Goal: Task Accomplishment & Management: Manage account settings

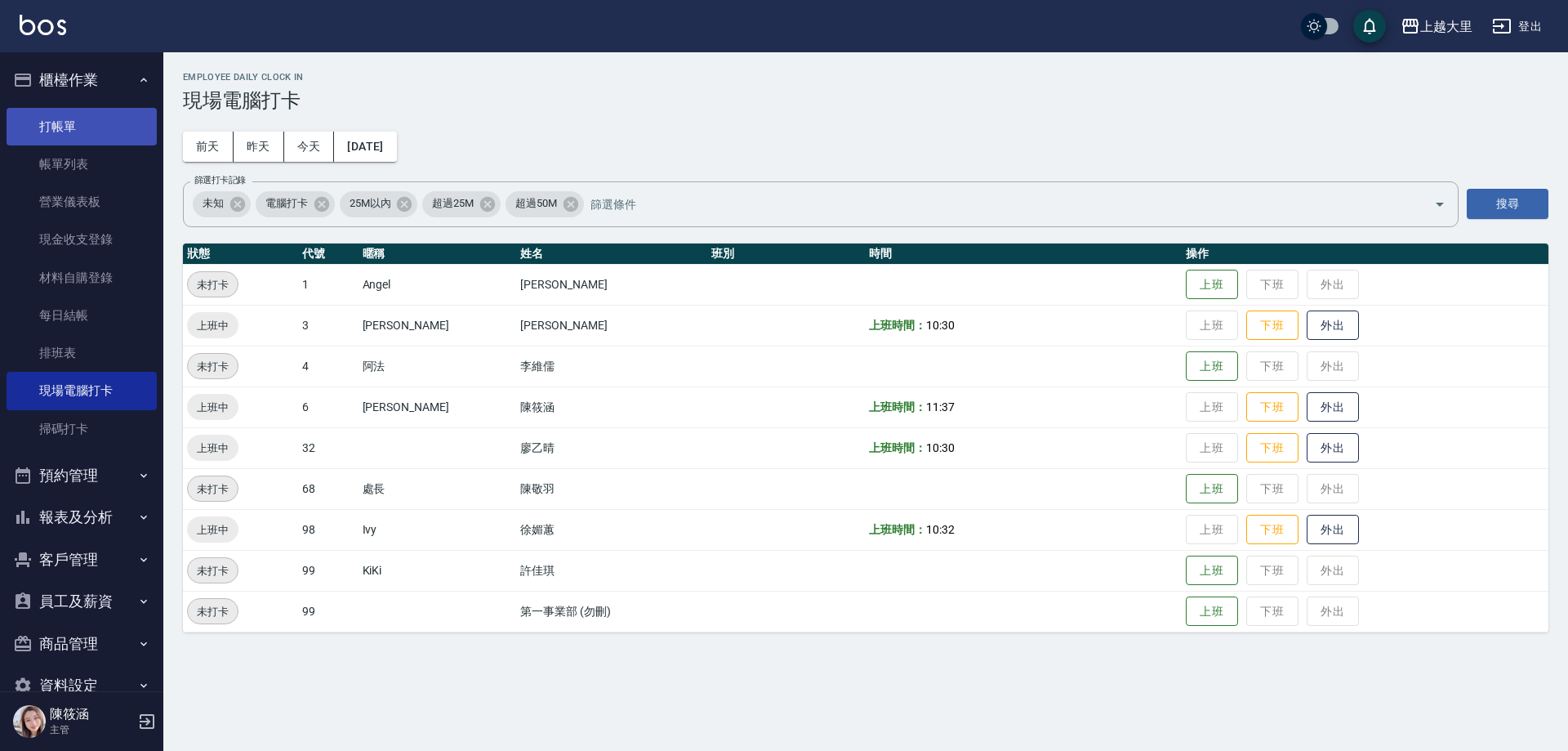
click at [90, 126] on link "打帳單" at bounding box center [81, 126] width 150 height 38
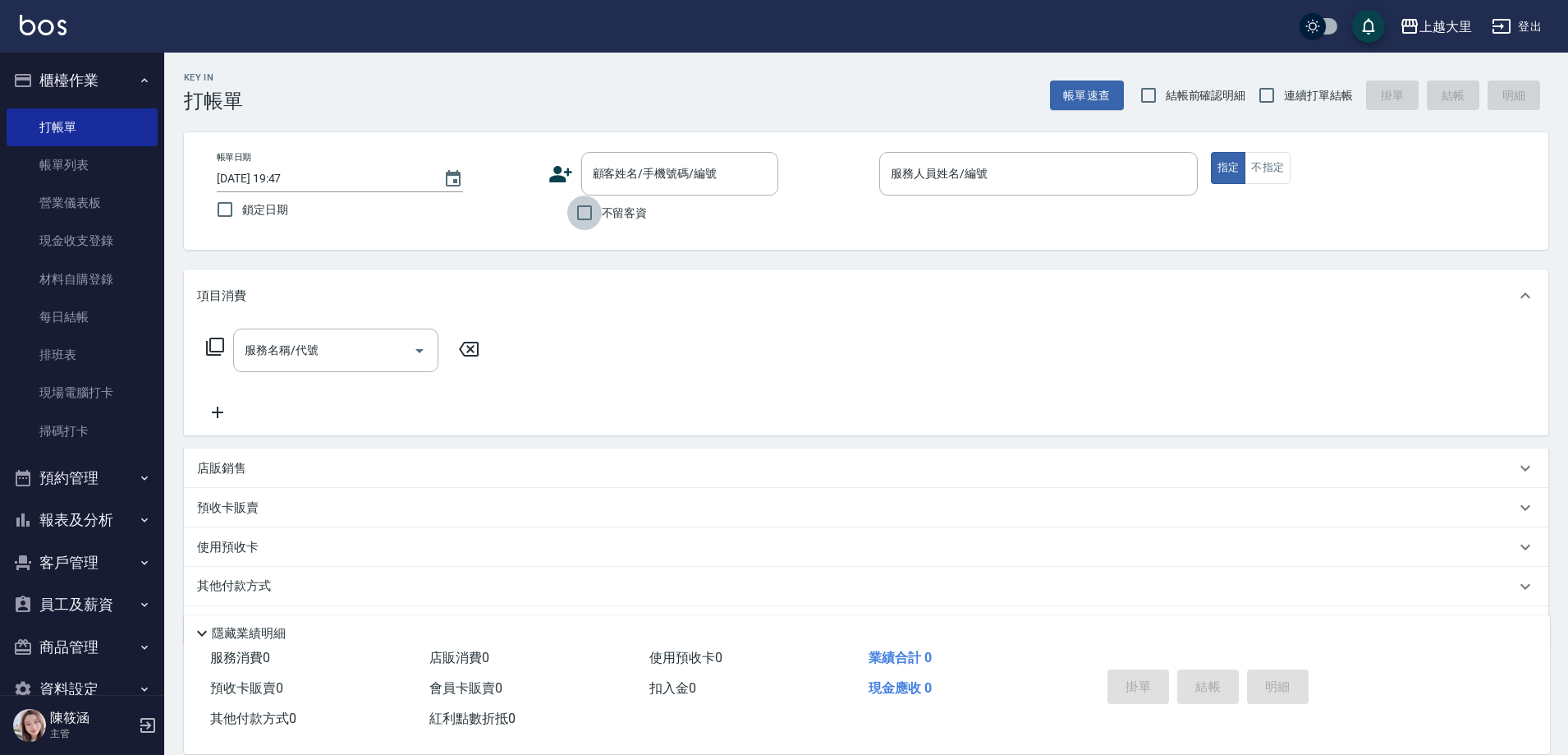
click at [588, 213] on input "不留客資" at bounding box center [585, 213] width 35 height 35
checkbox input "true"
click at [1277, 93] on input "連續打單結帳" at bounding box center [1267, 96] width 35 height 35
checkbox input "true"
click at [988, 167] on input "服務人員姓名/編號" at bounding box center [1039, 173] width 304 height 29
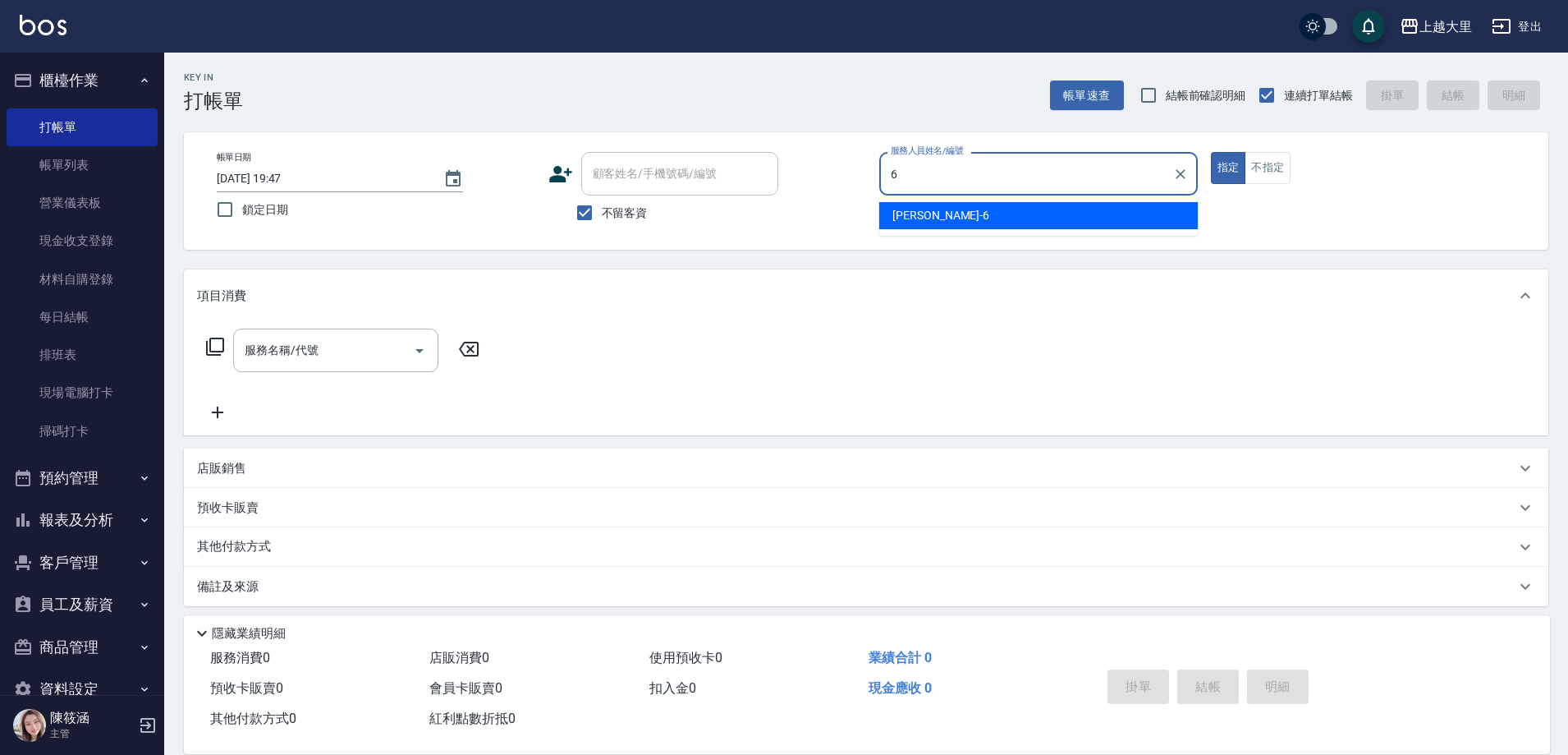
type input "Phoebe菲比-6"
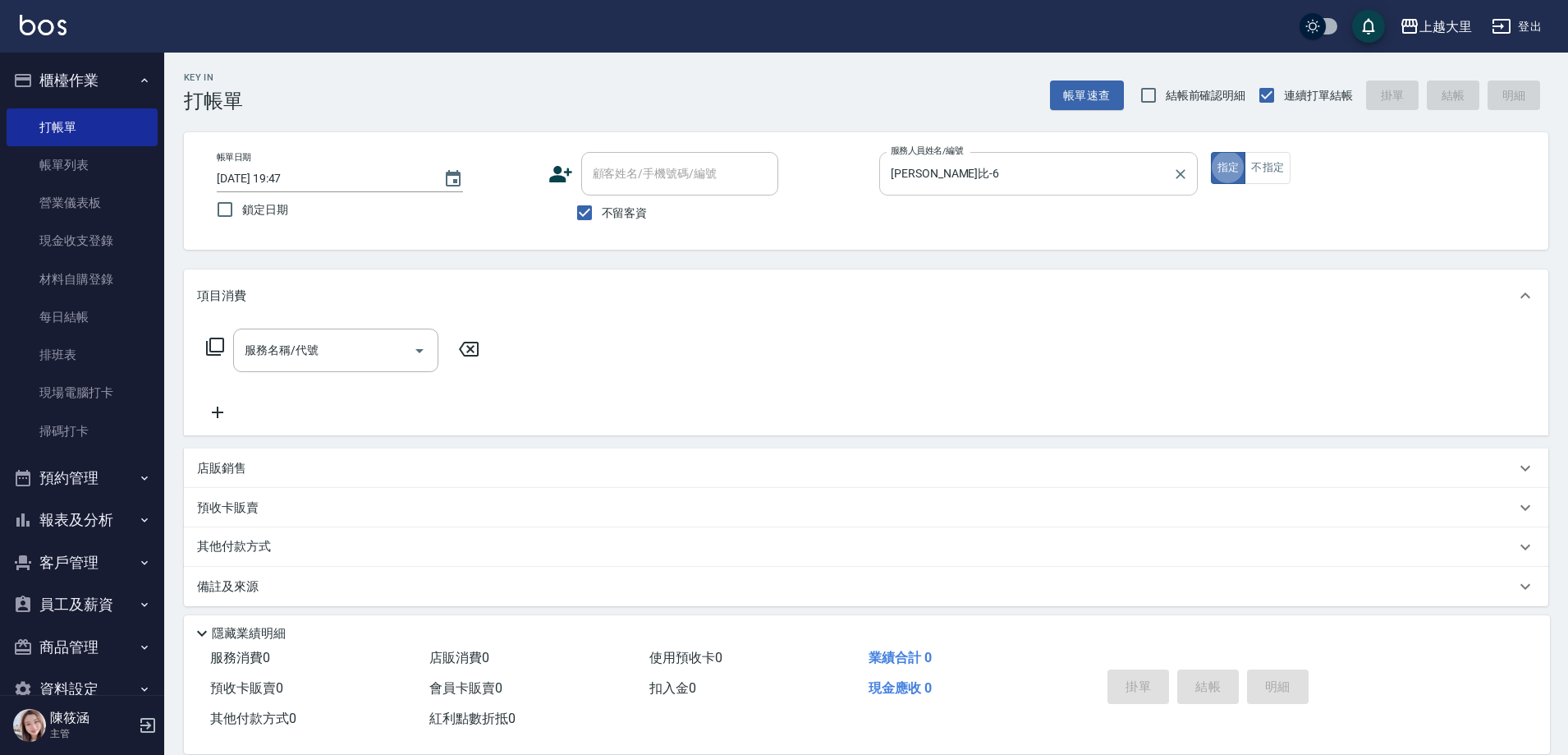
type button "true"
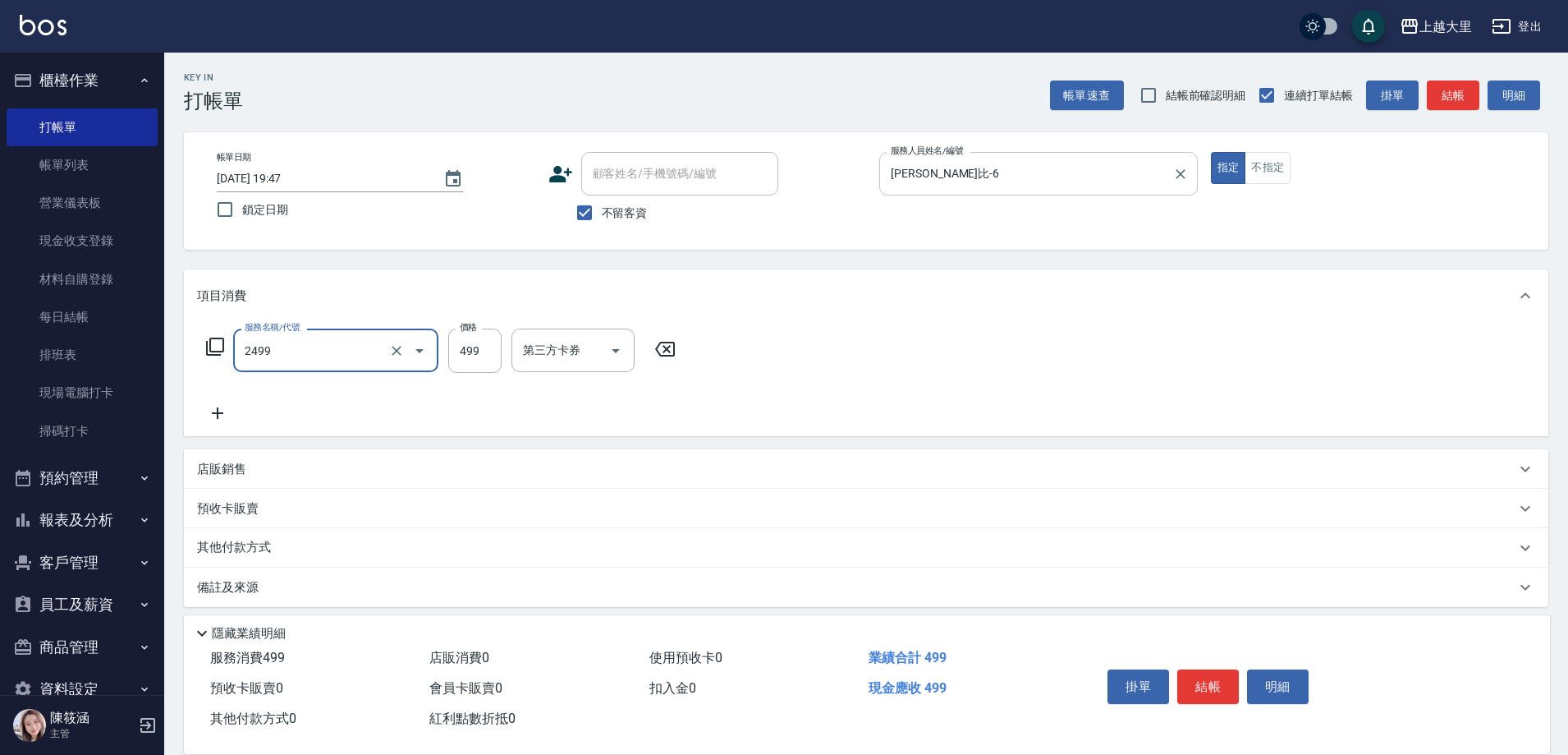
type input "499洗剪(2499)"
type input "500"
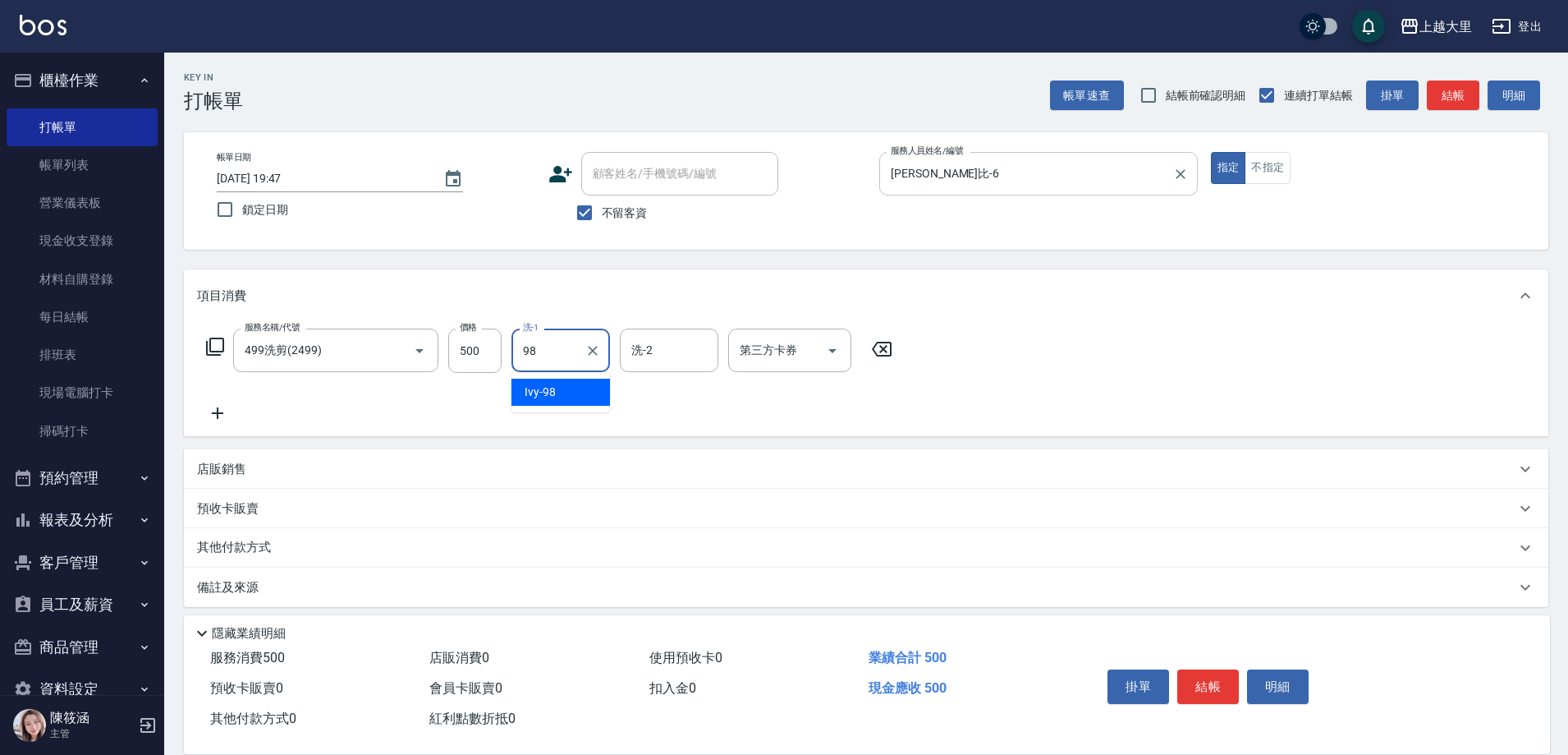
type input "Ivy-98"
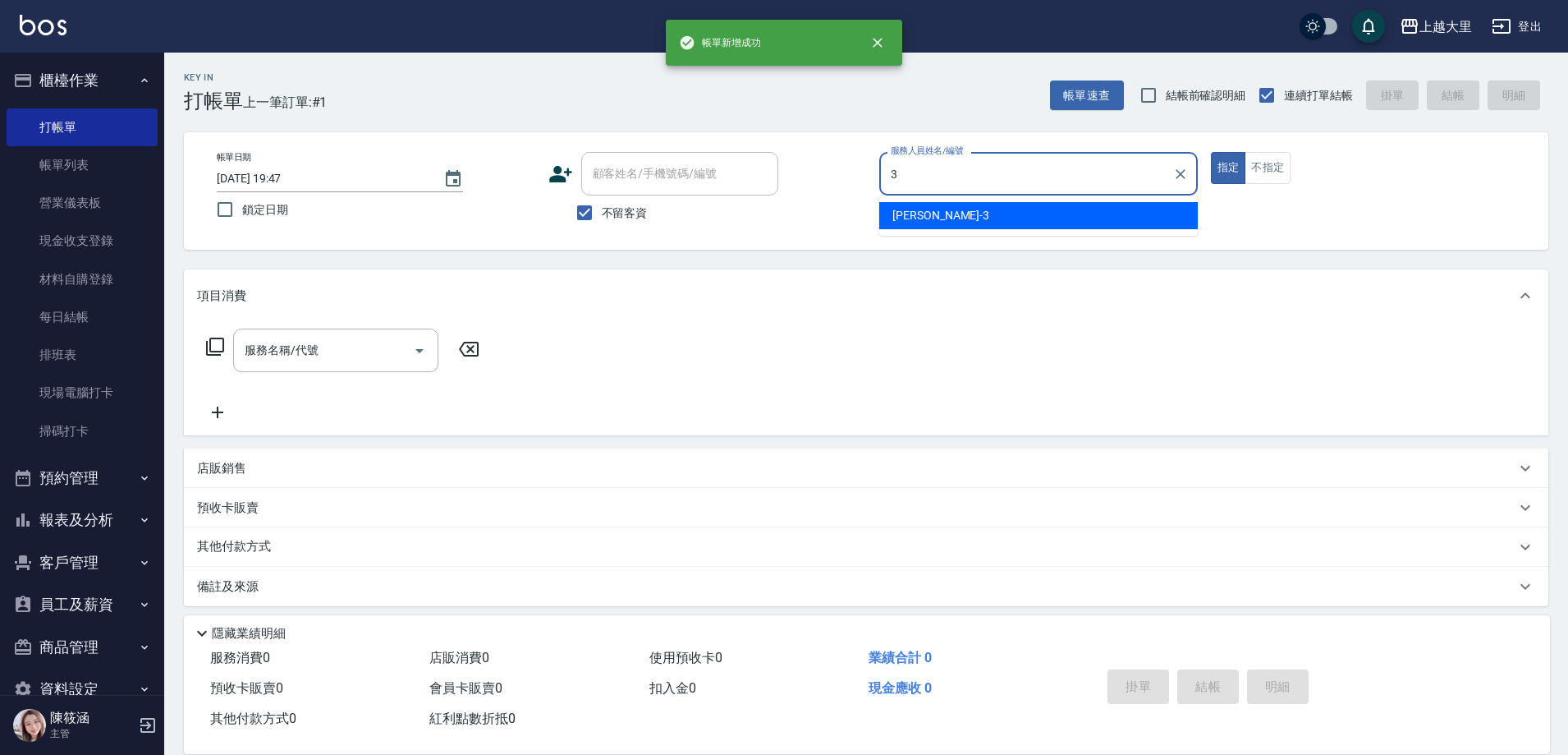
type input "Joanna喬安娜-3"
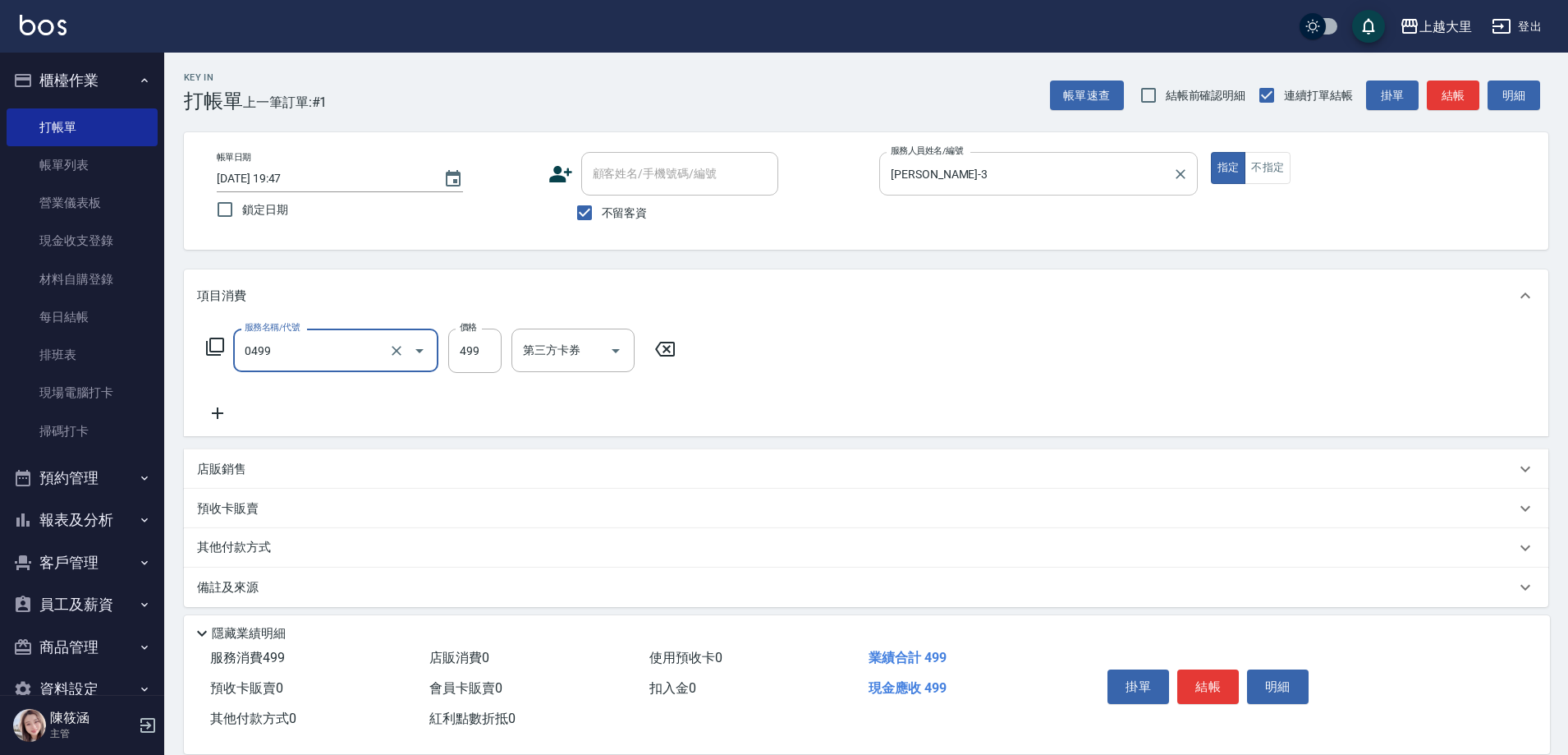
type input "SPA499(0499)"
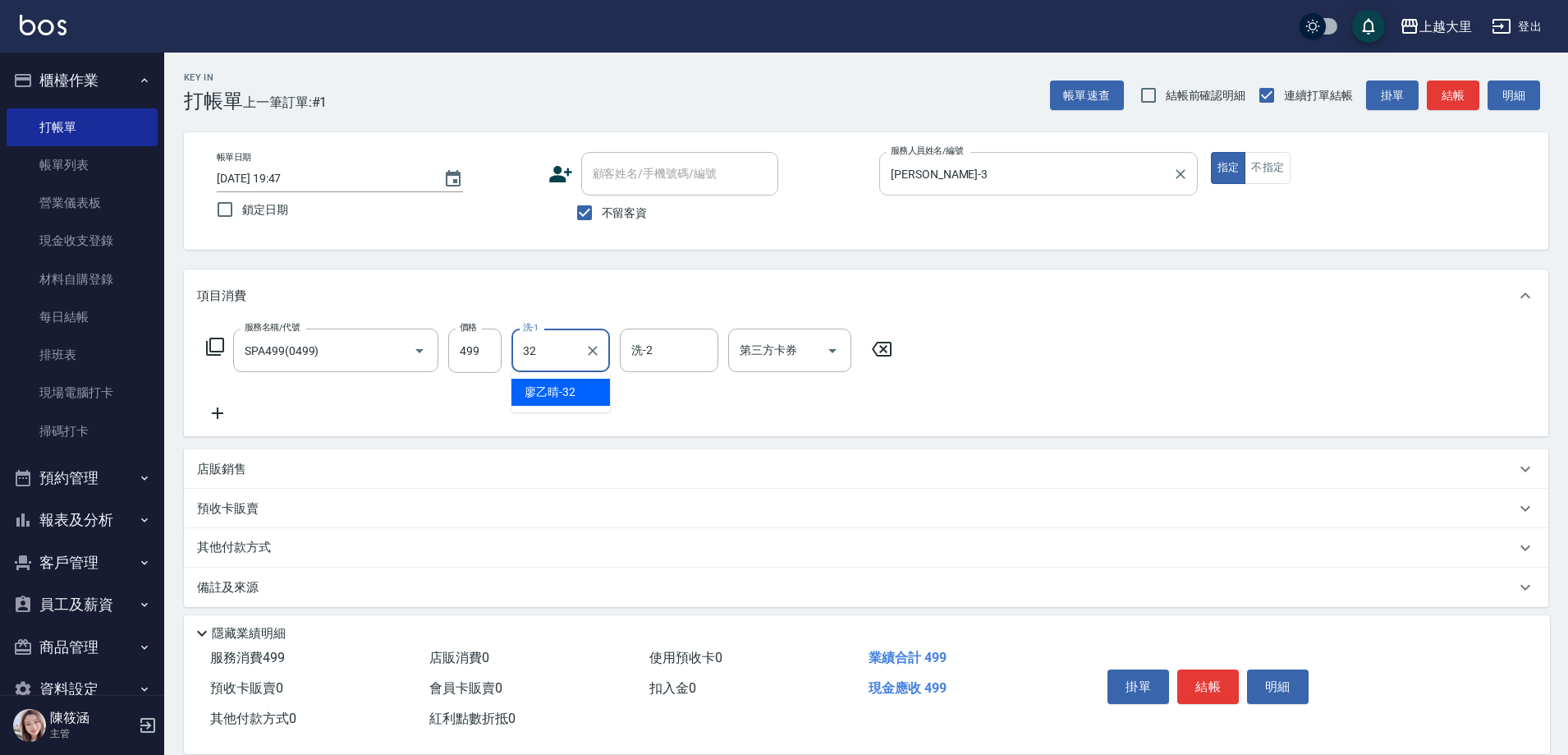
type input "廖乙晴-32"
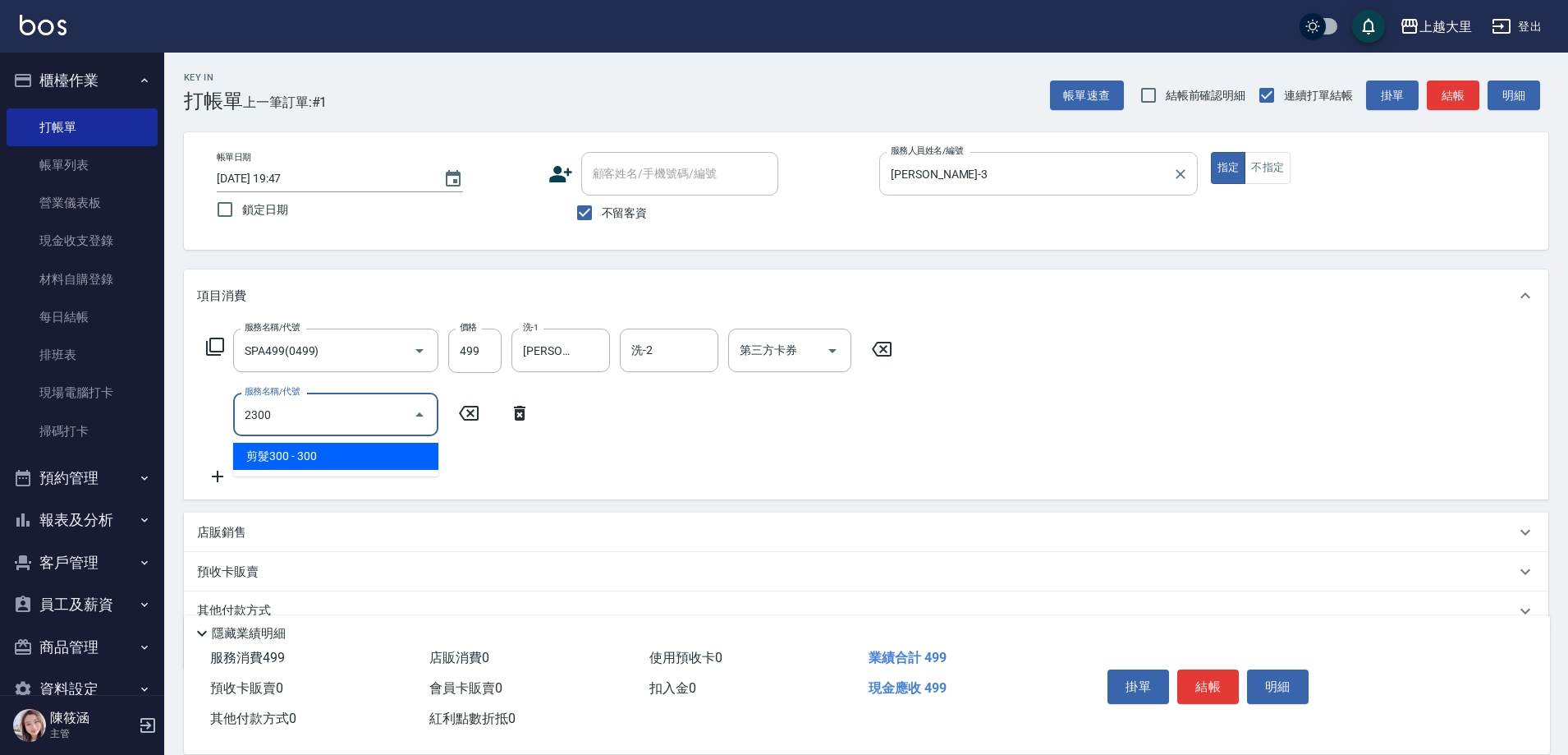
type input "剪髮300(2300)"
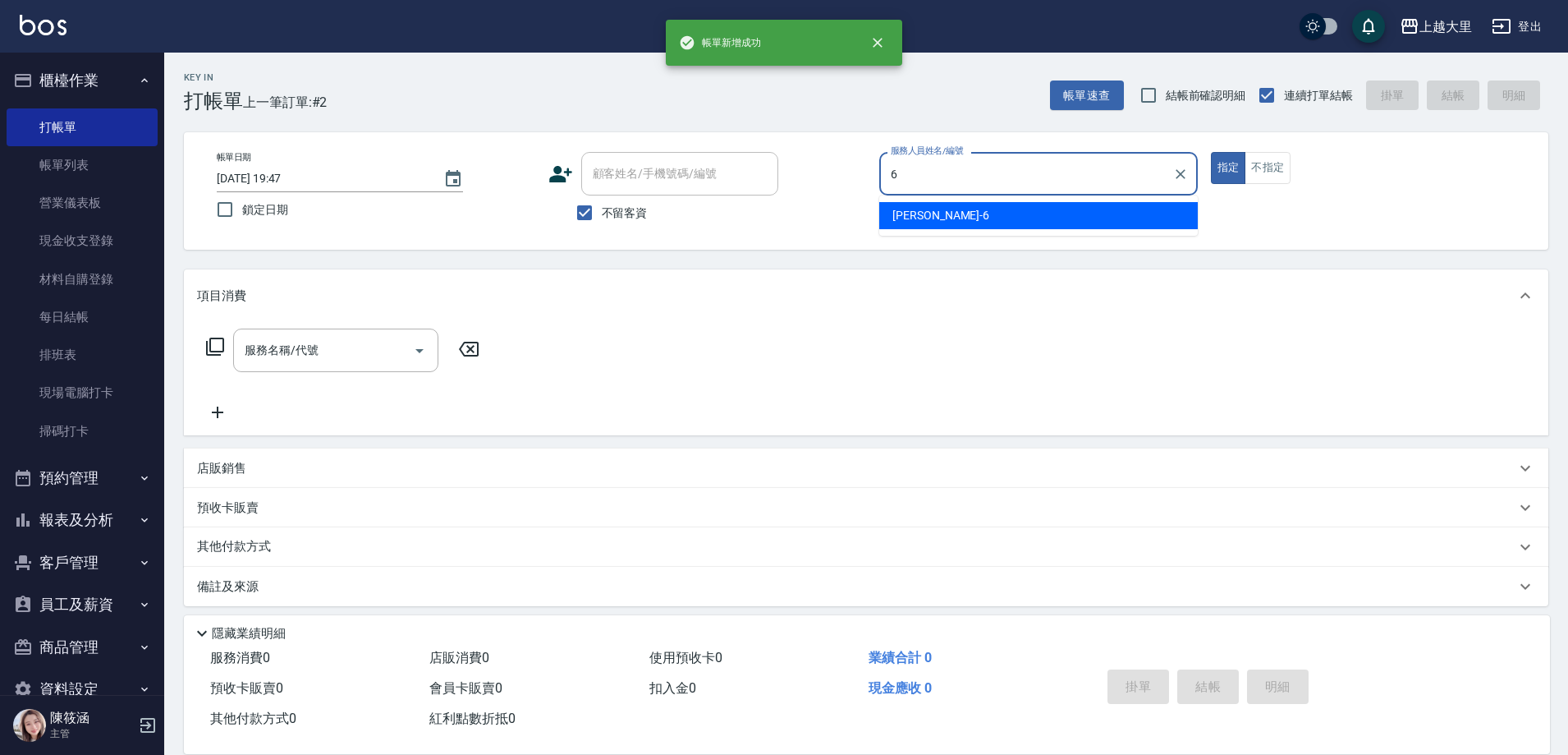
type input "Phoebe菲比-6"
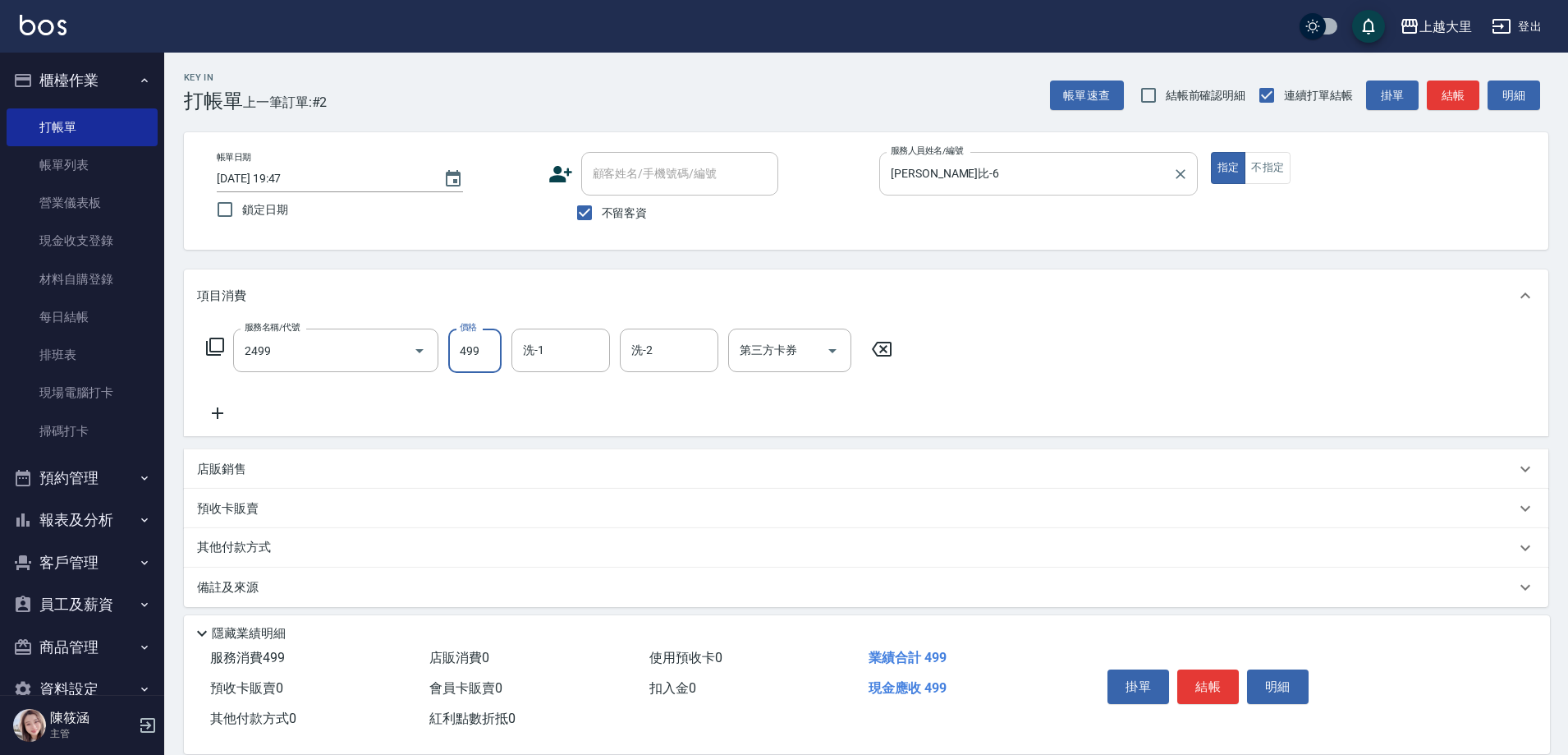
type input "499洗剪(2499)"
type input "500"
type input "廖乙晴-32"
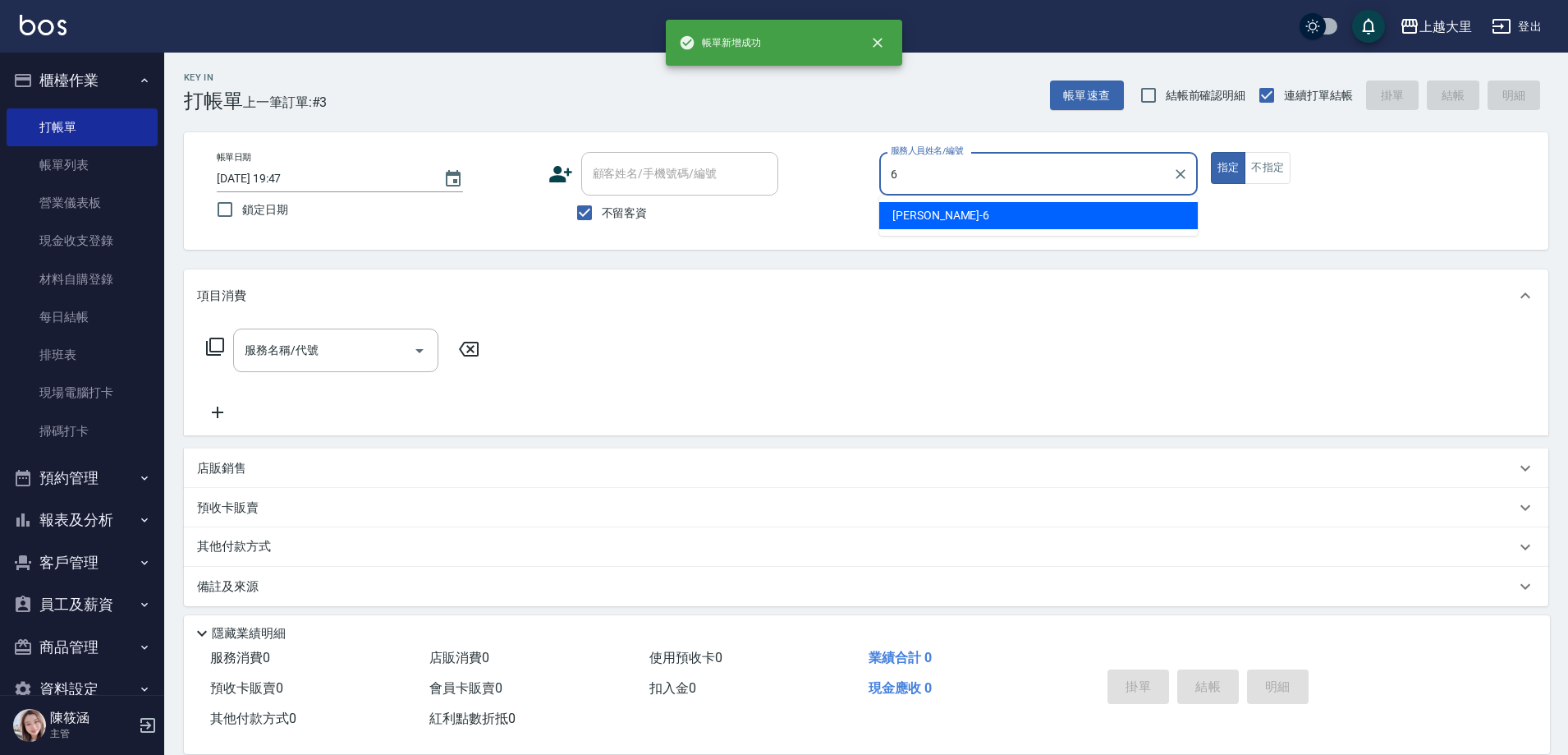
type input "Phoebe菲比-6"
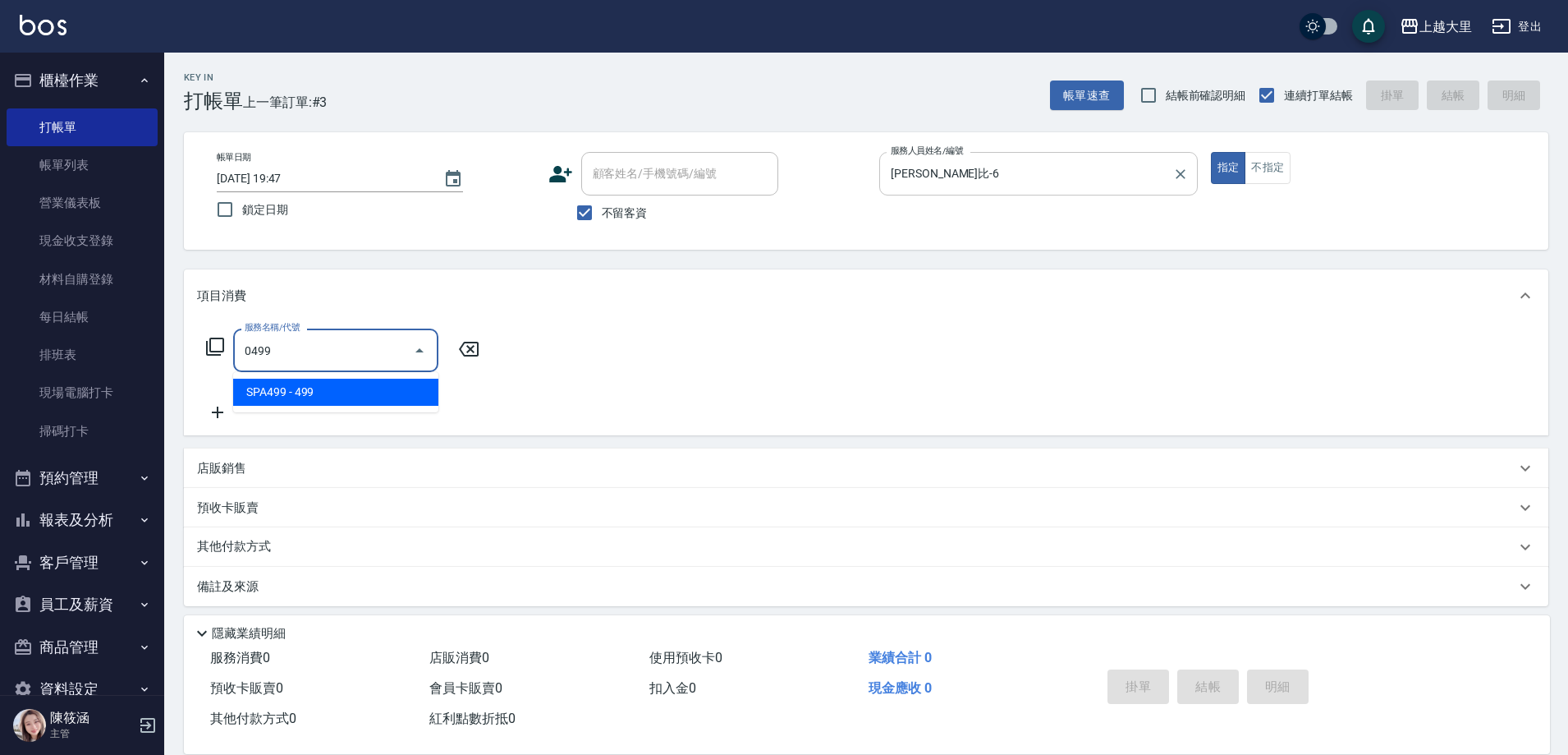
type input "SPA499(0499)"
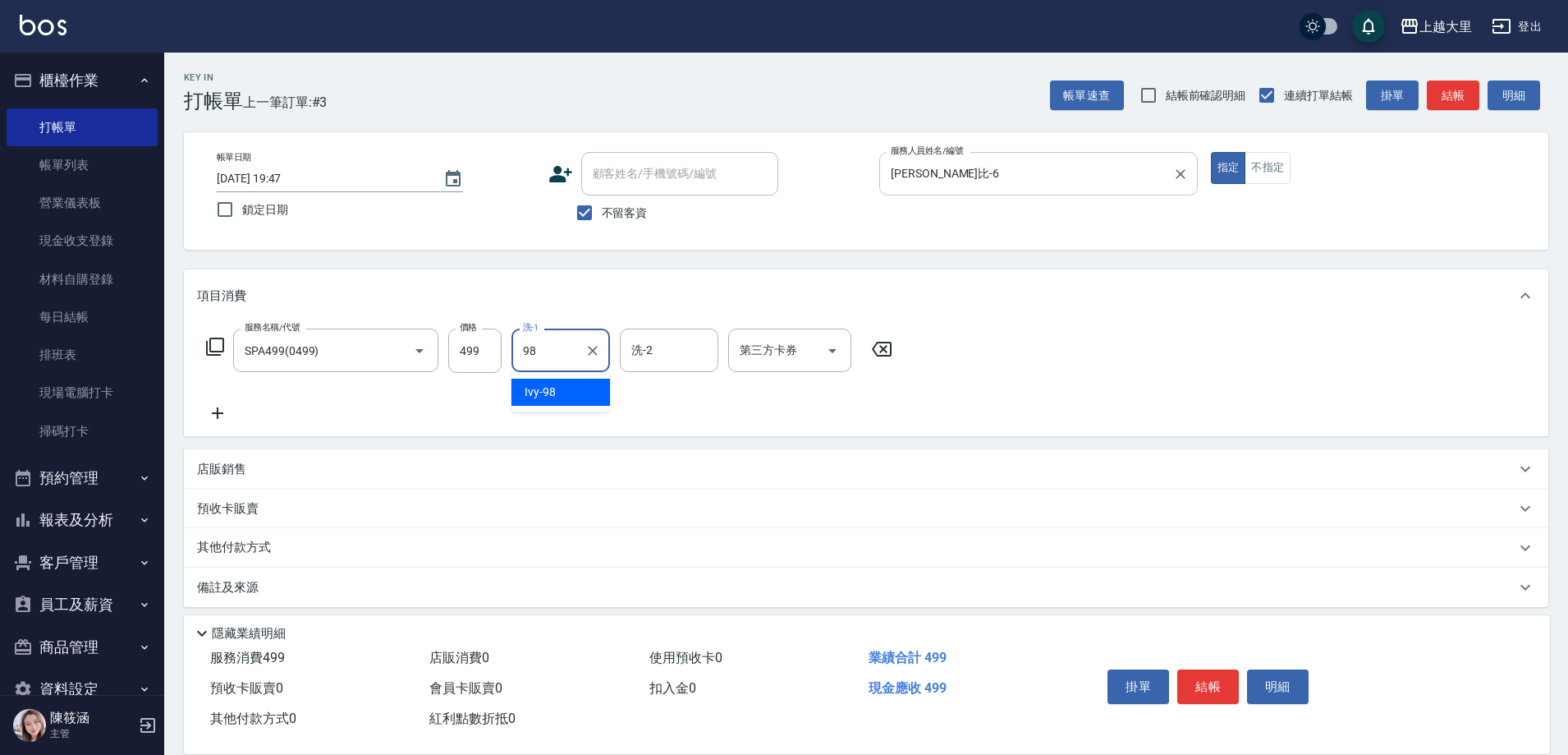
type input "Ivy-98"
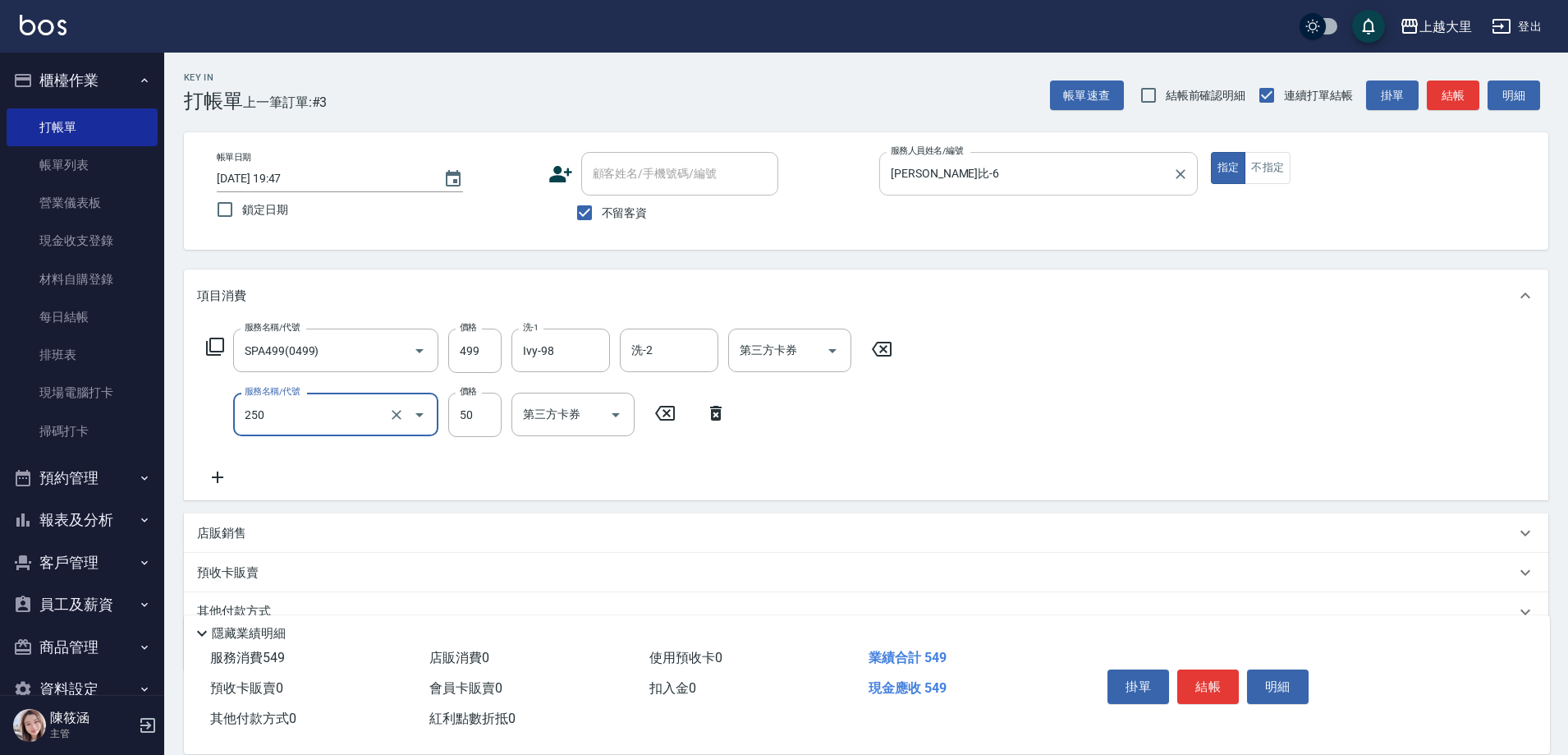
type input "剪劉海50(250)"
click at [617, 418] on icon "Open" at bounding box center [615, 414] width 19 height 19
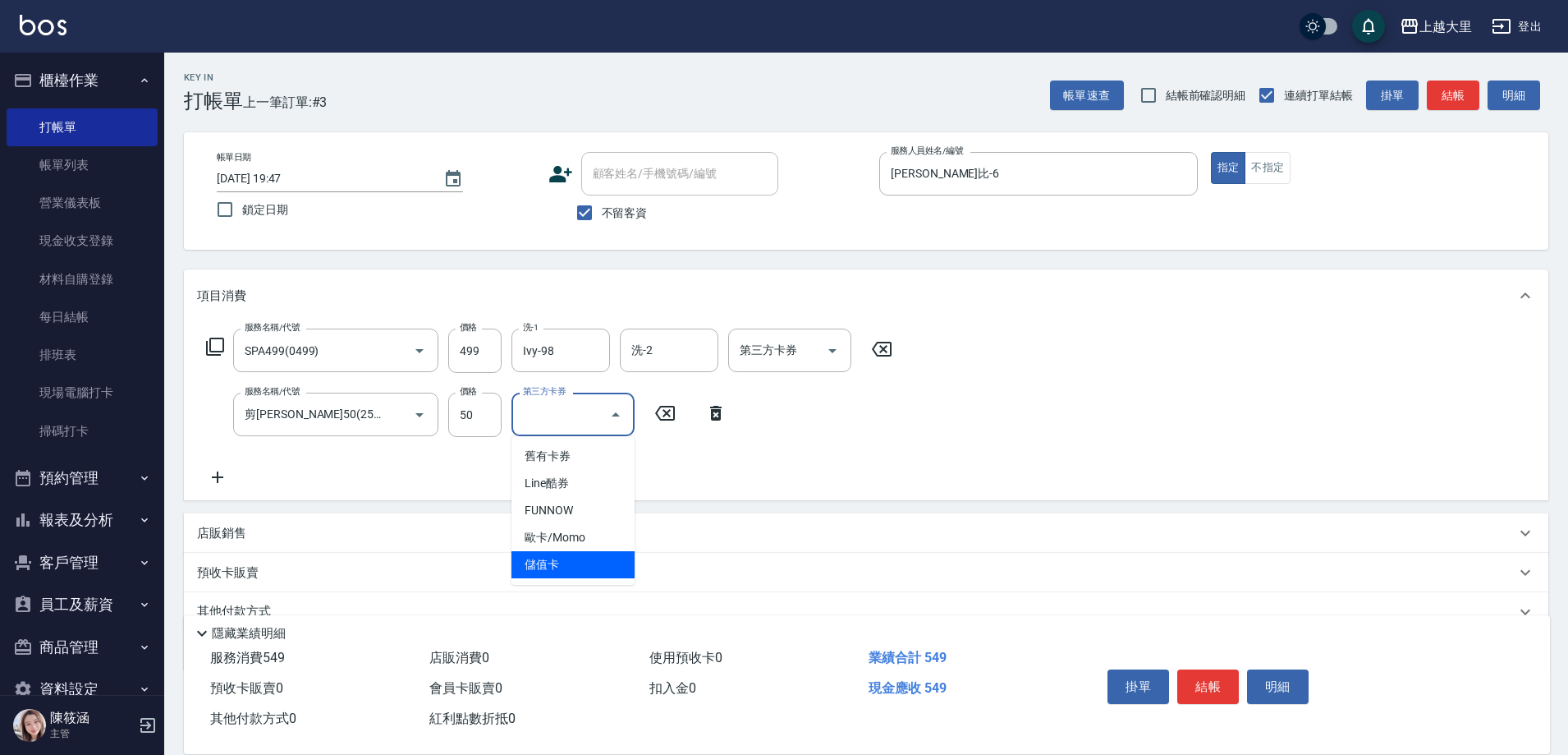
click at [569, 552] on span "儲值卡" at bounding box center [574, 564] width 123 height 27
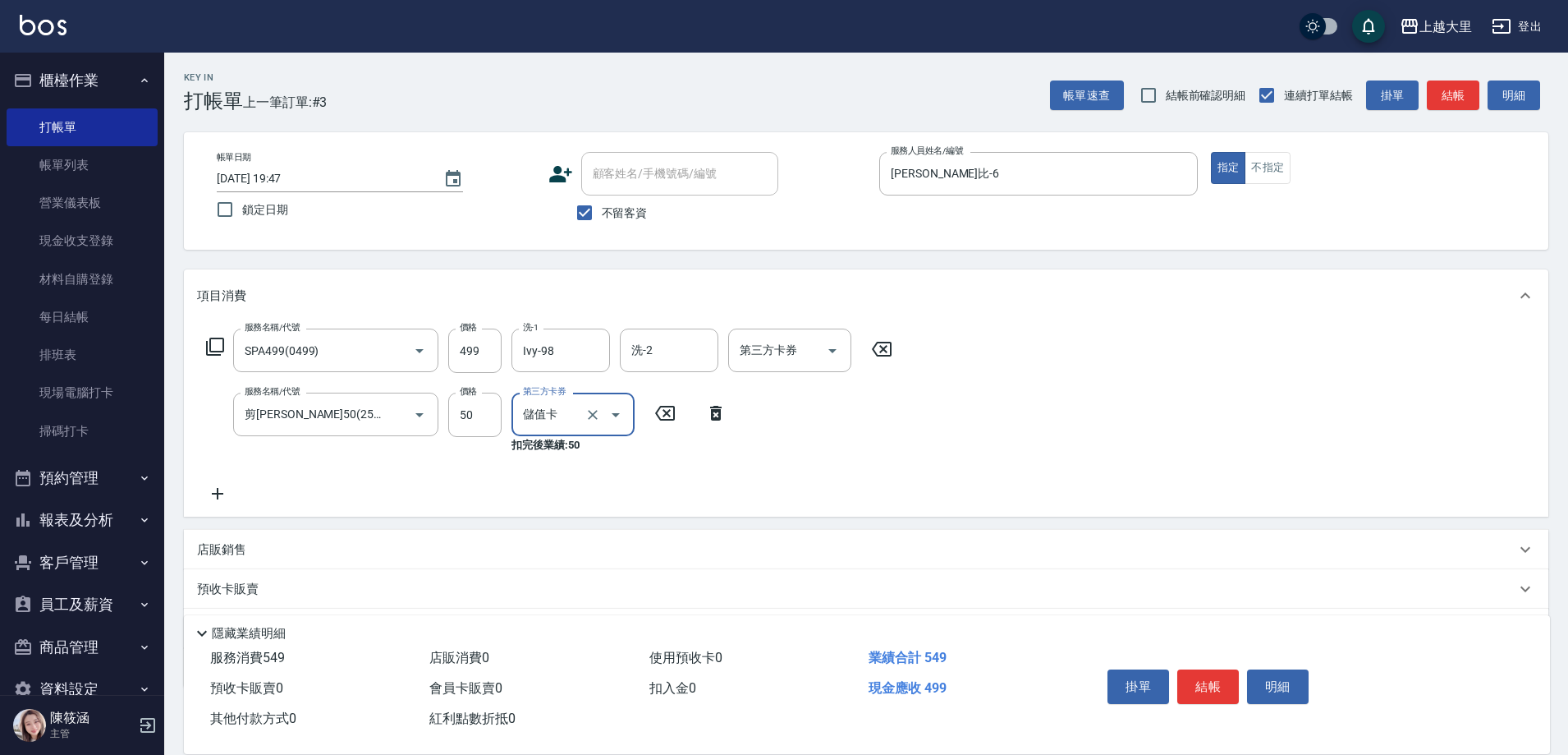
type input "儲值卡"
click at [835, 349] on icon "Open" at bounding box center [832, 351] width 8 height 4
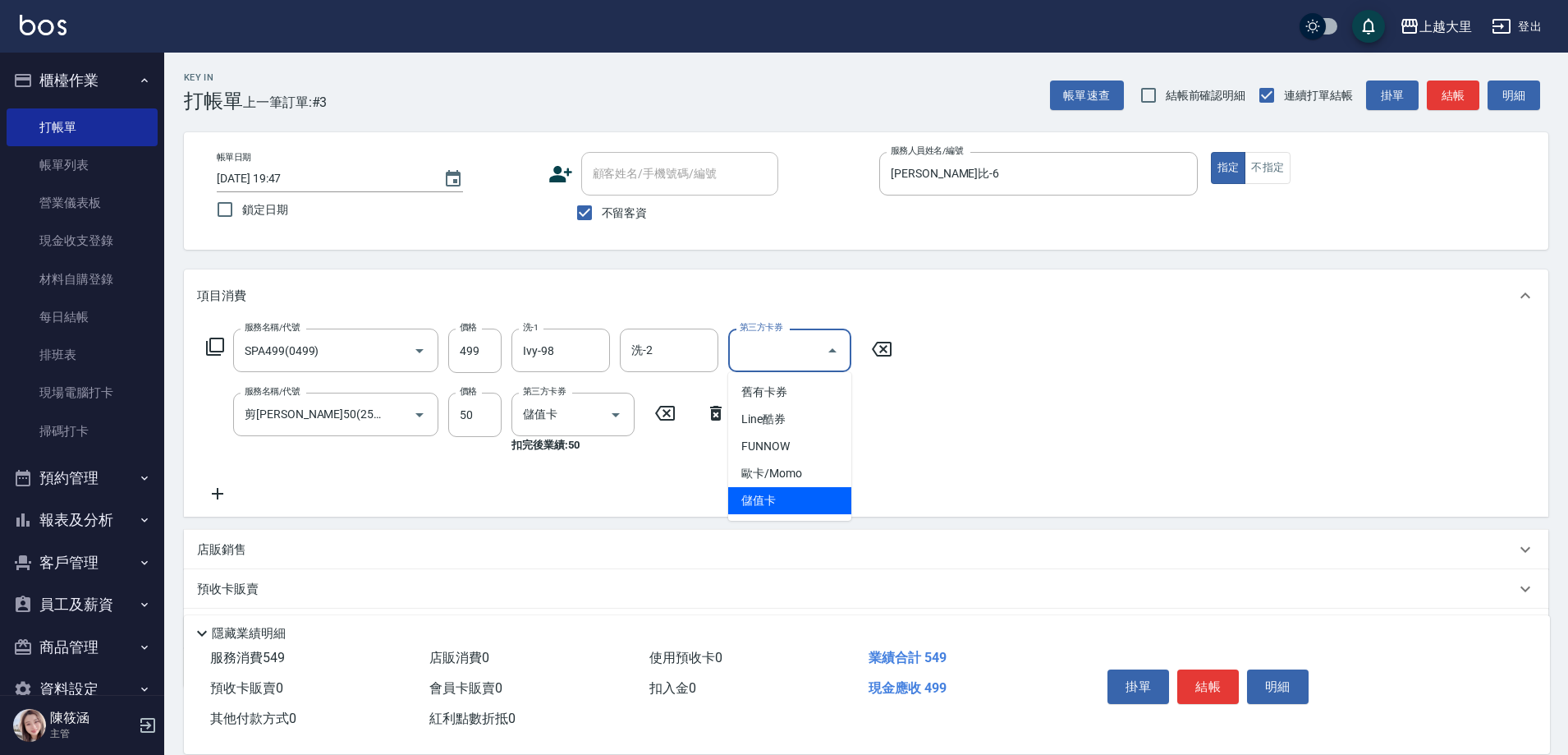
click at [805, 497] on span "儲值卡" at bounding box center [790, 500] width 123 height 27
type input "儲值卡"
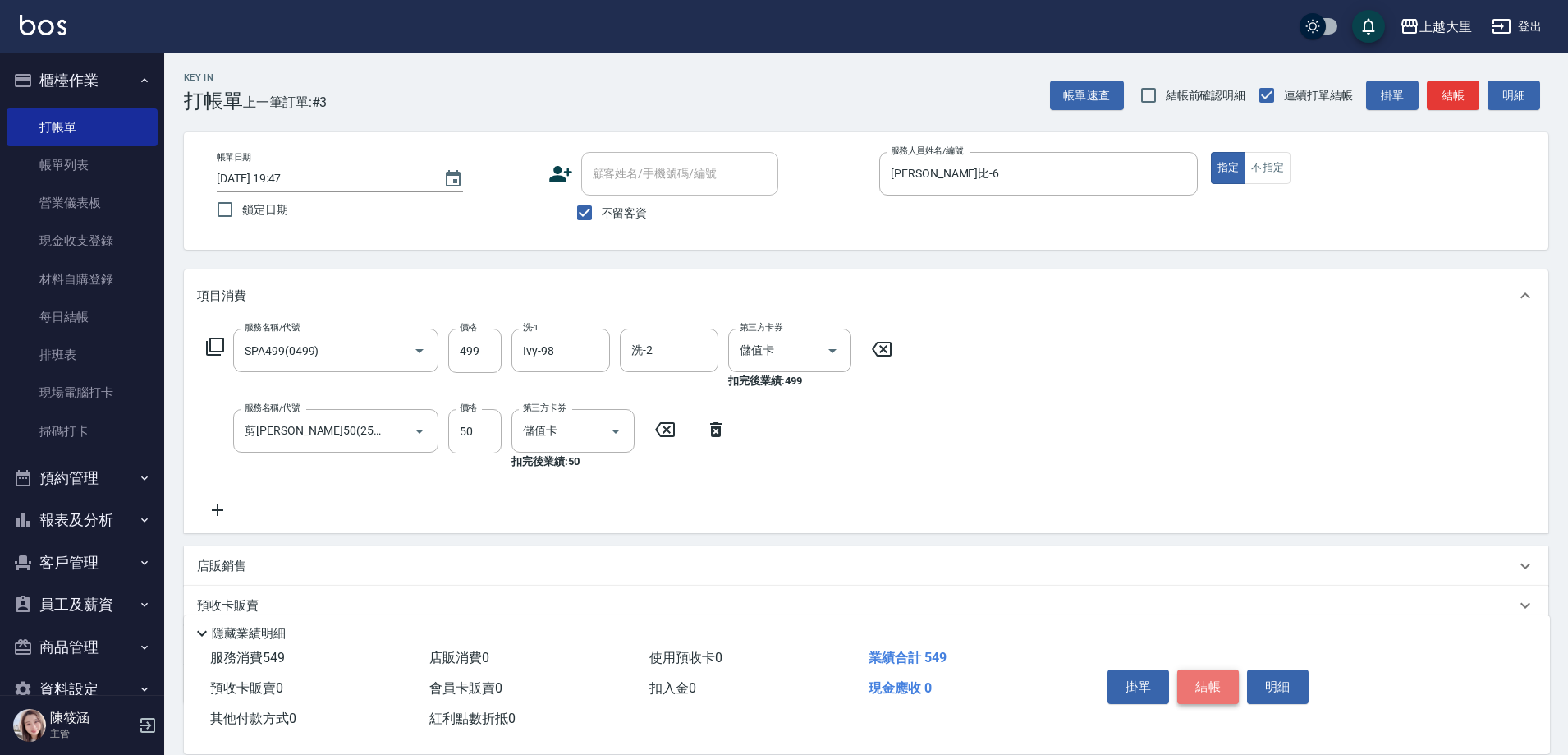
click at [1219, 676] on button "結帳" at bounding box center [1208, 687] width 62 height 35
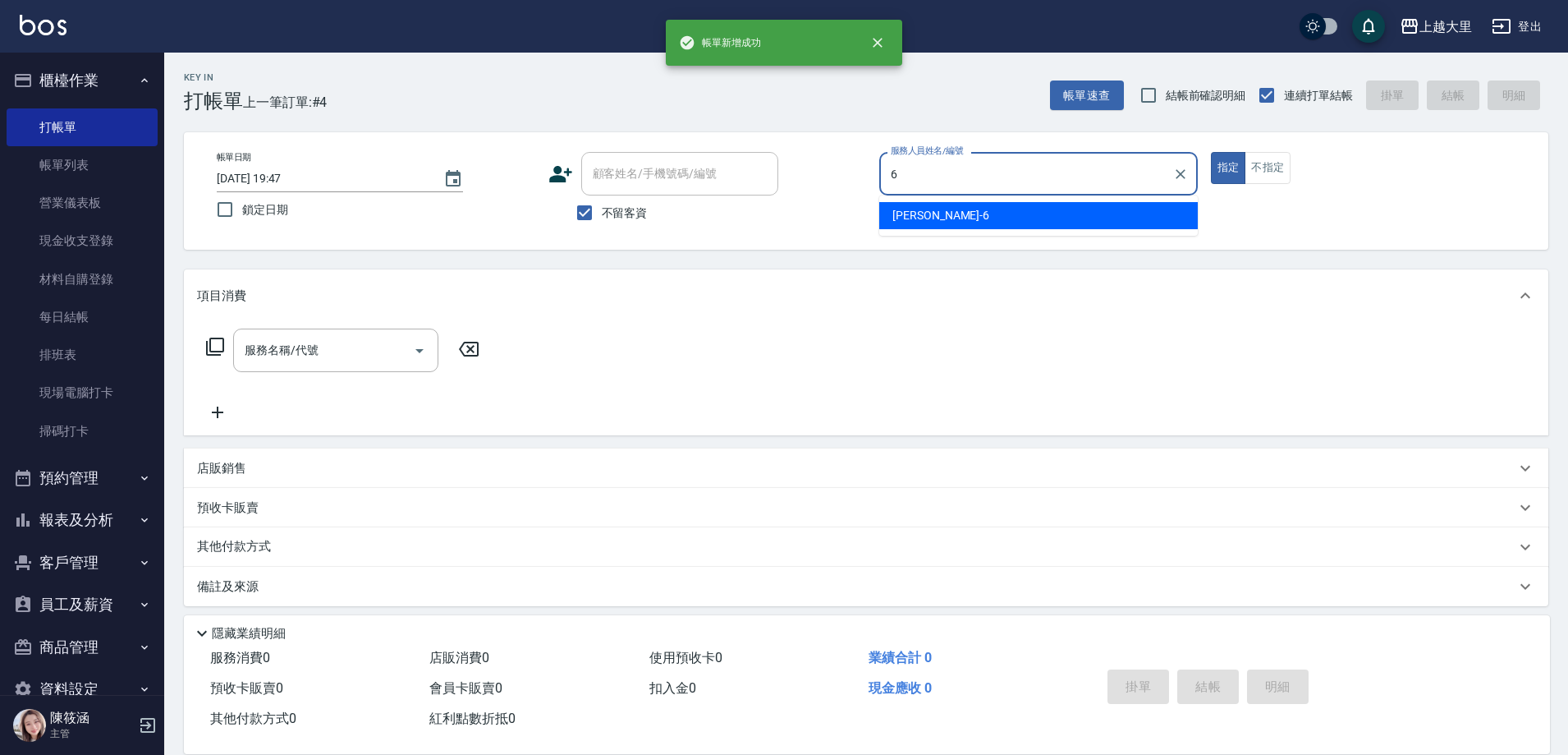
type input "Phoebe菲比-6"
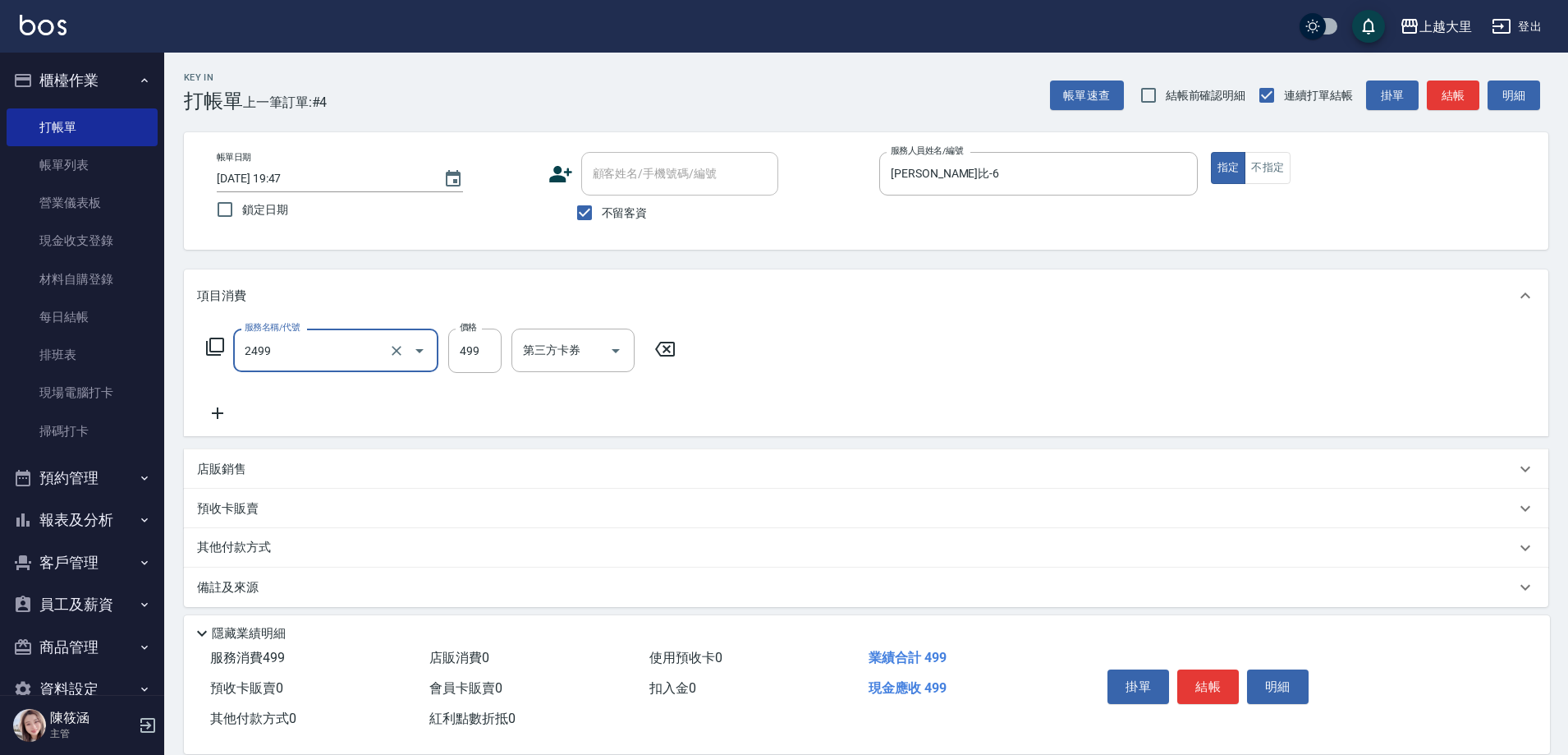
type input "499洗剪(2499)"
type input "500"
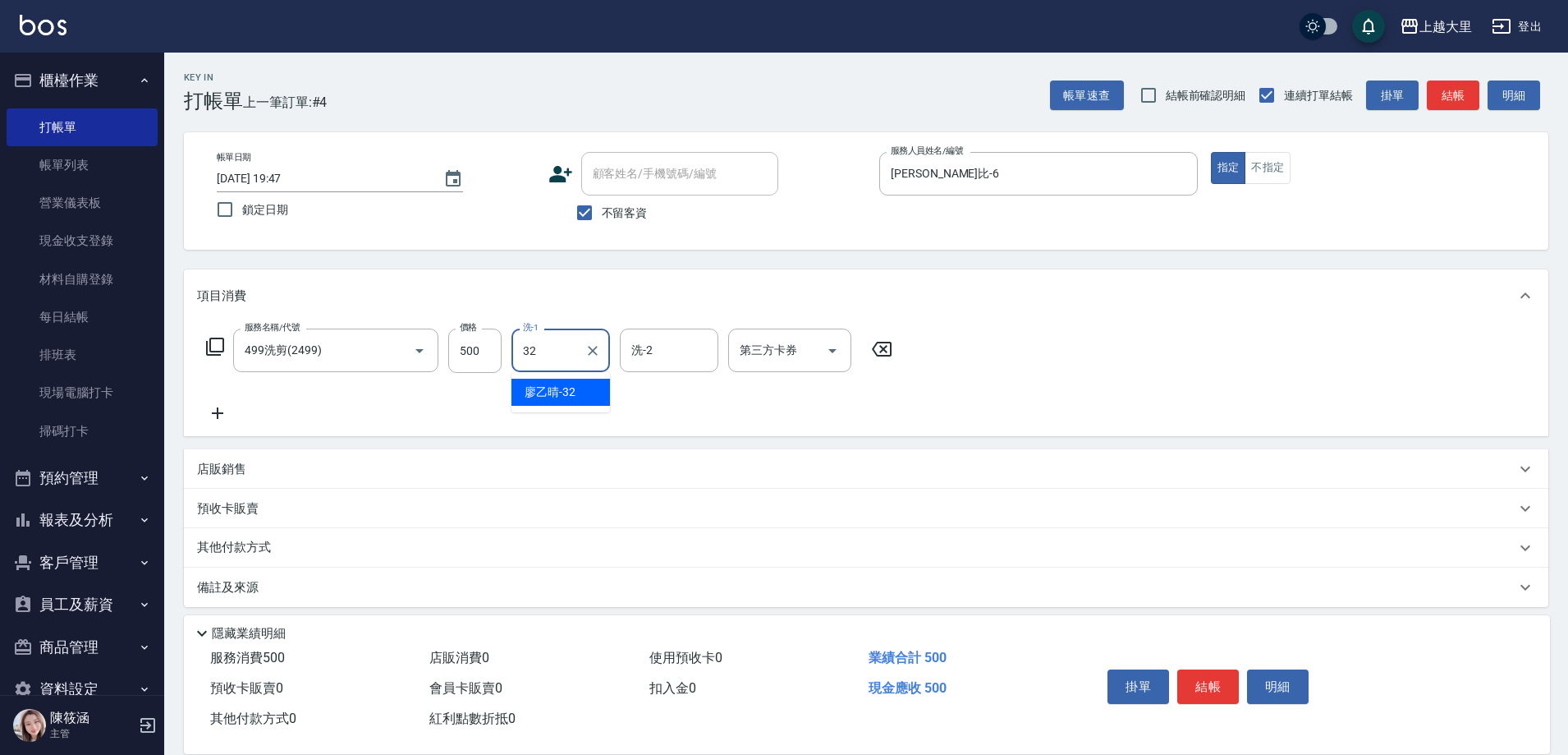
type input "廖乙晴-32"
click at [1220, 681] on button "結帳" at bounding box center [1208, 687] width 62 height 35
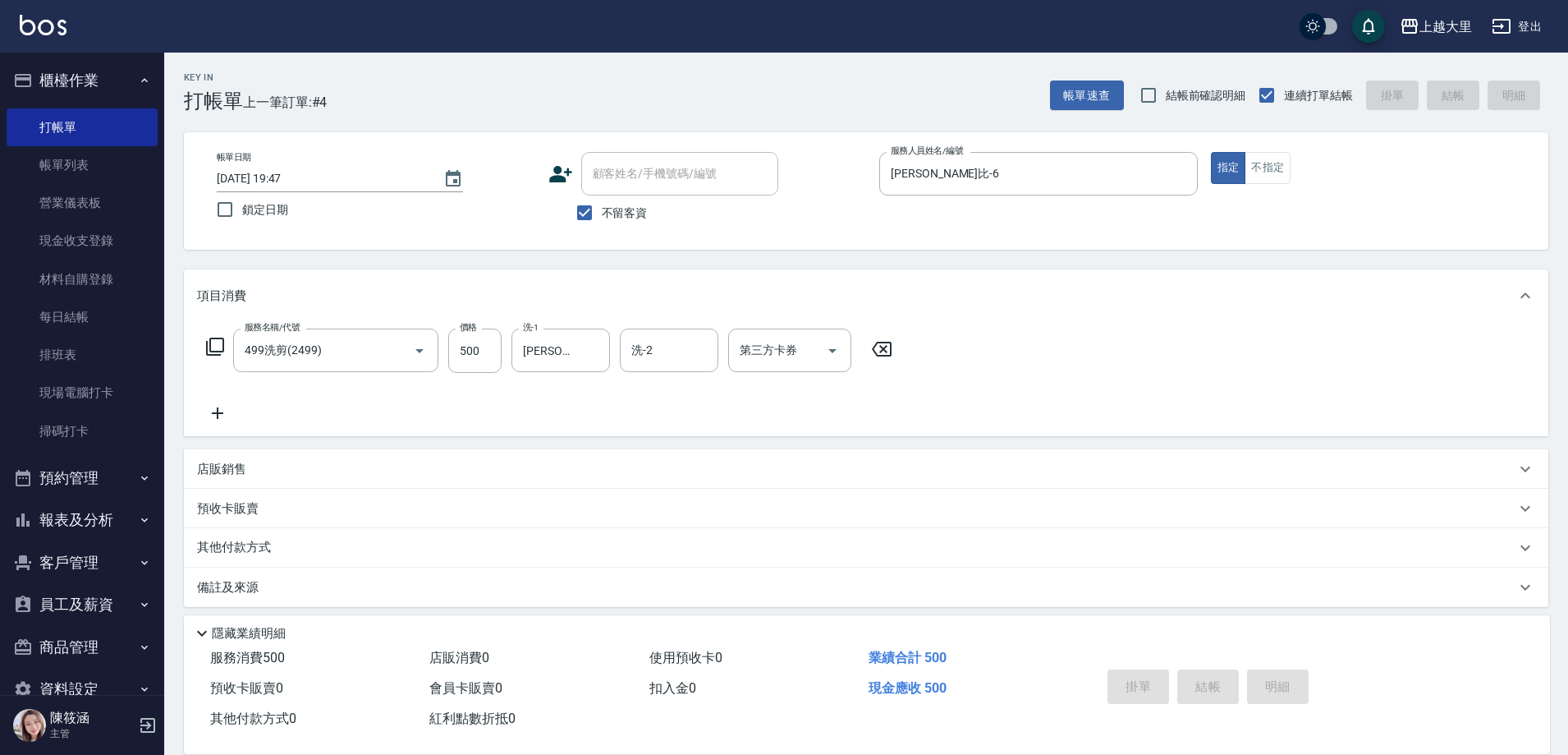
type input "2025/09/22 19:48"
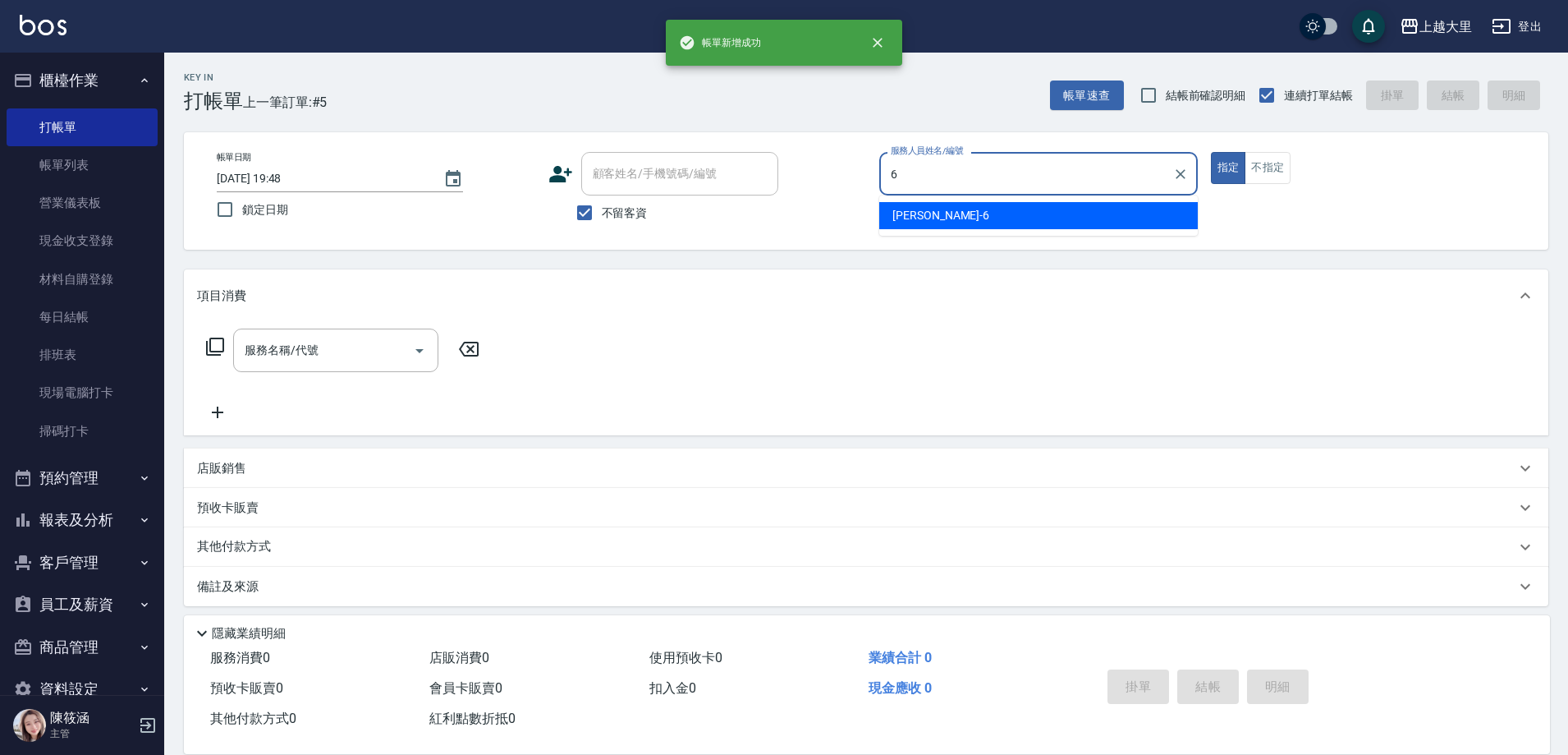
type input "Phoebe菲比-6"
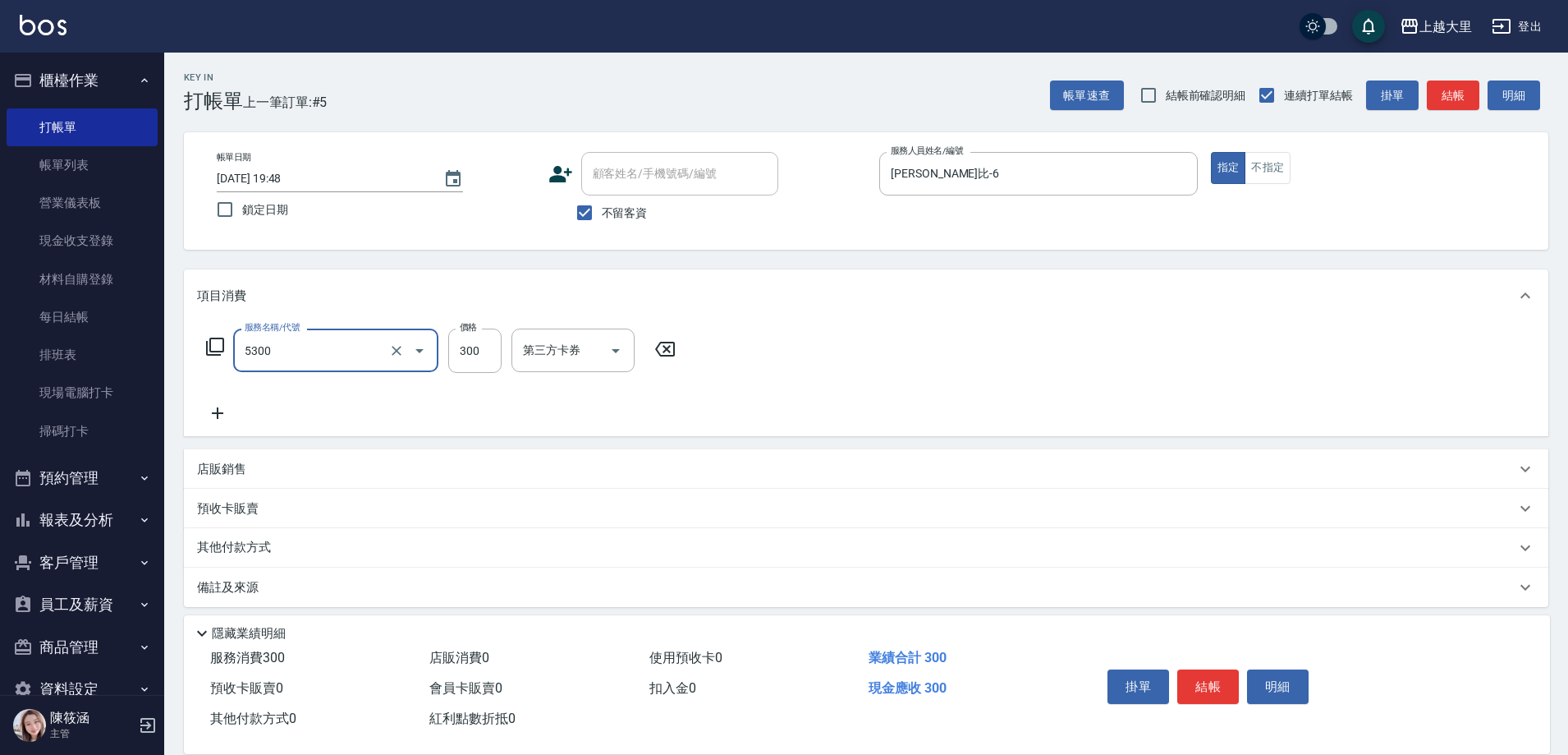
type input "護髮-300(5300)"
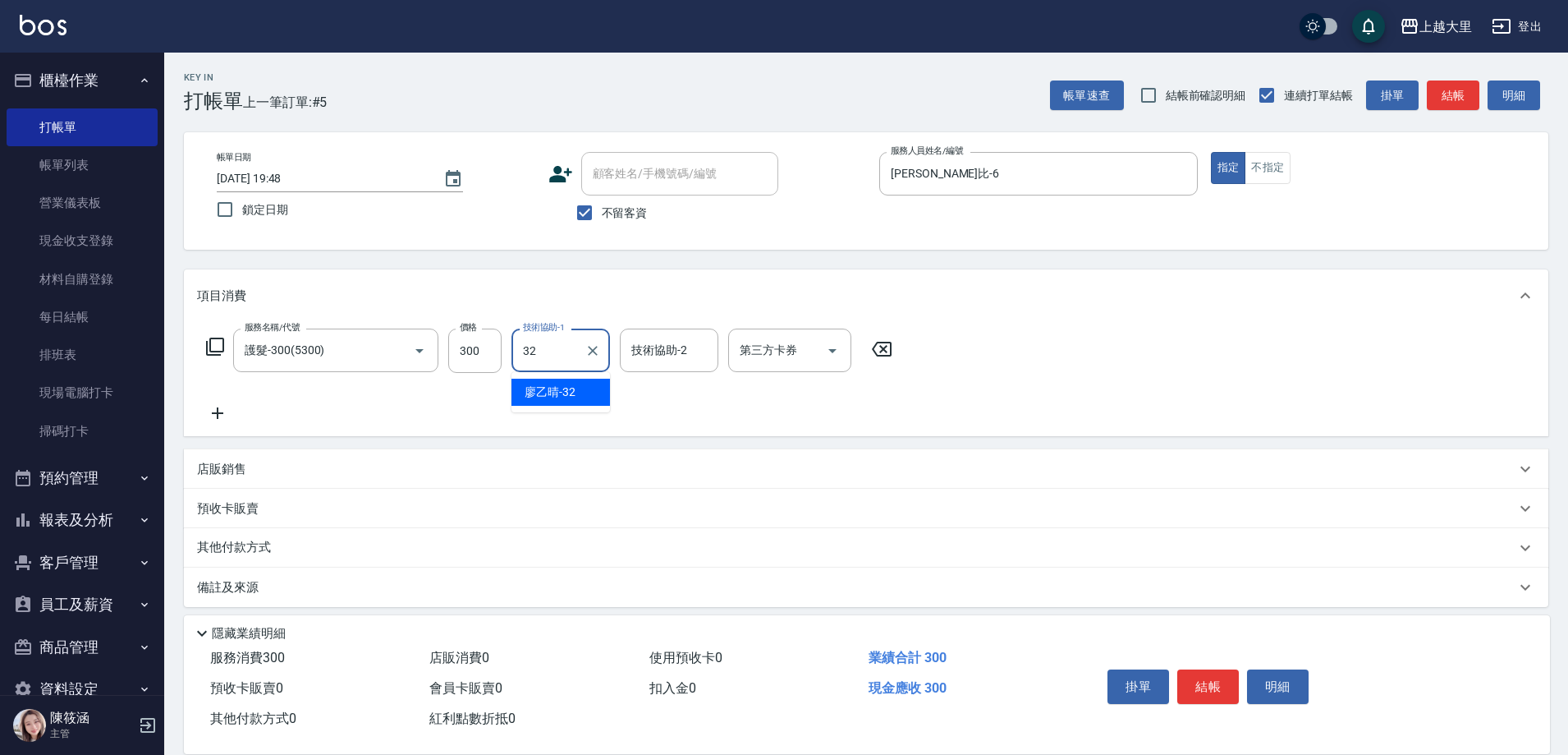
type input "廖乙晴-32"
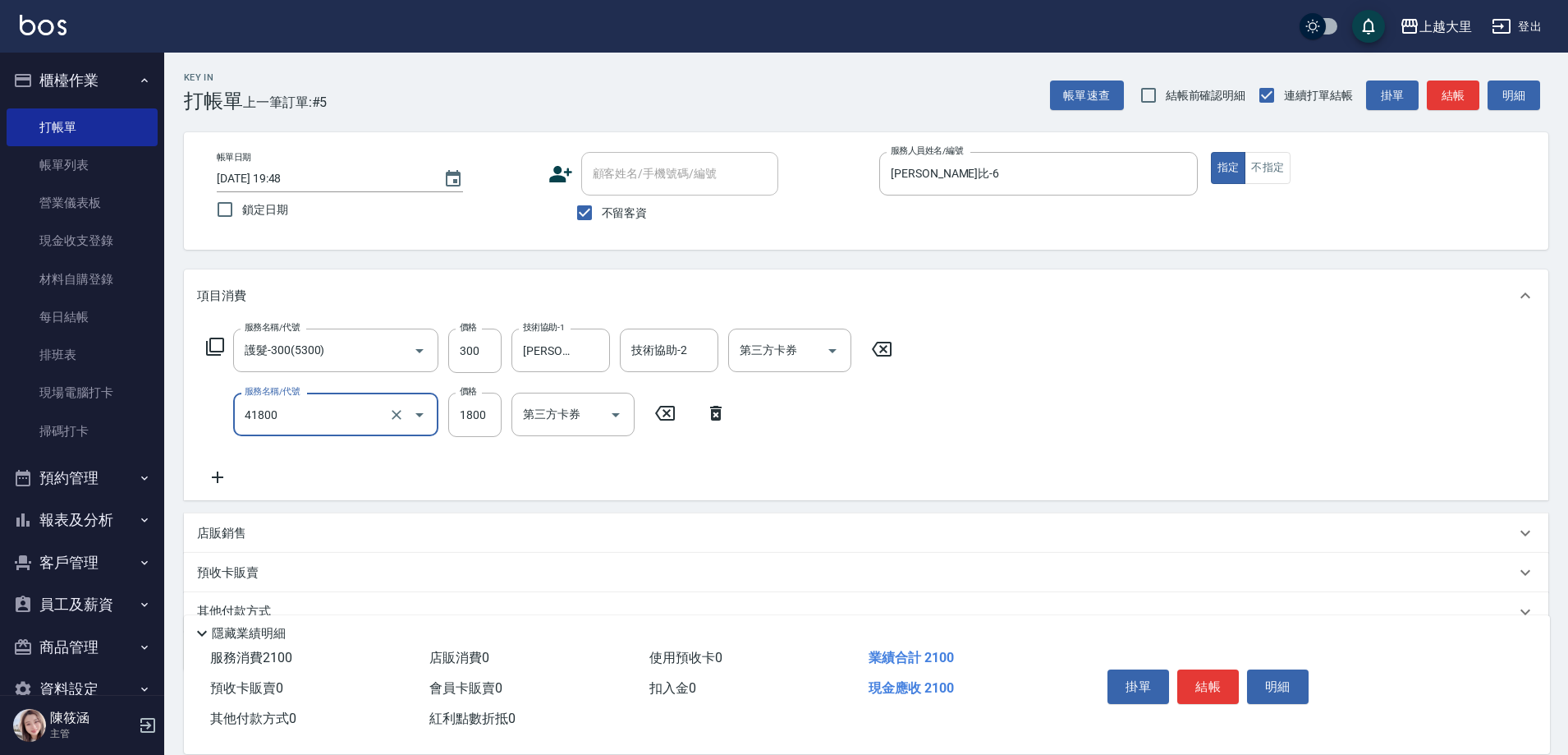
type input "染女L1800(41800)"
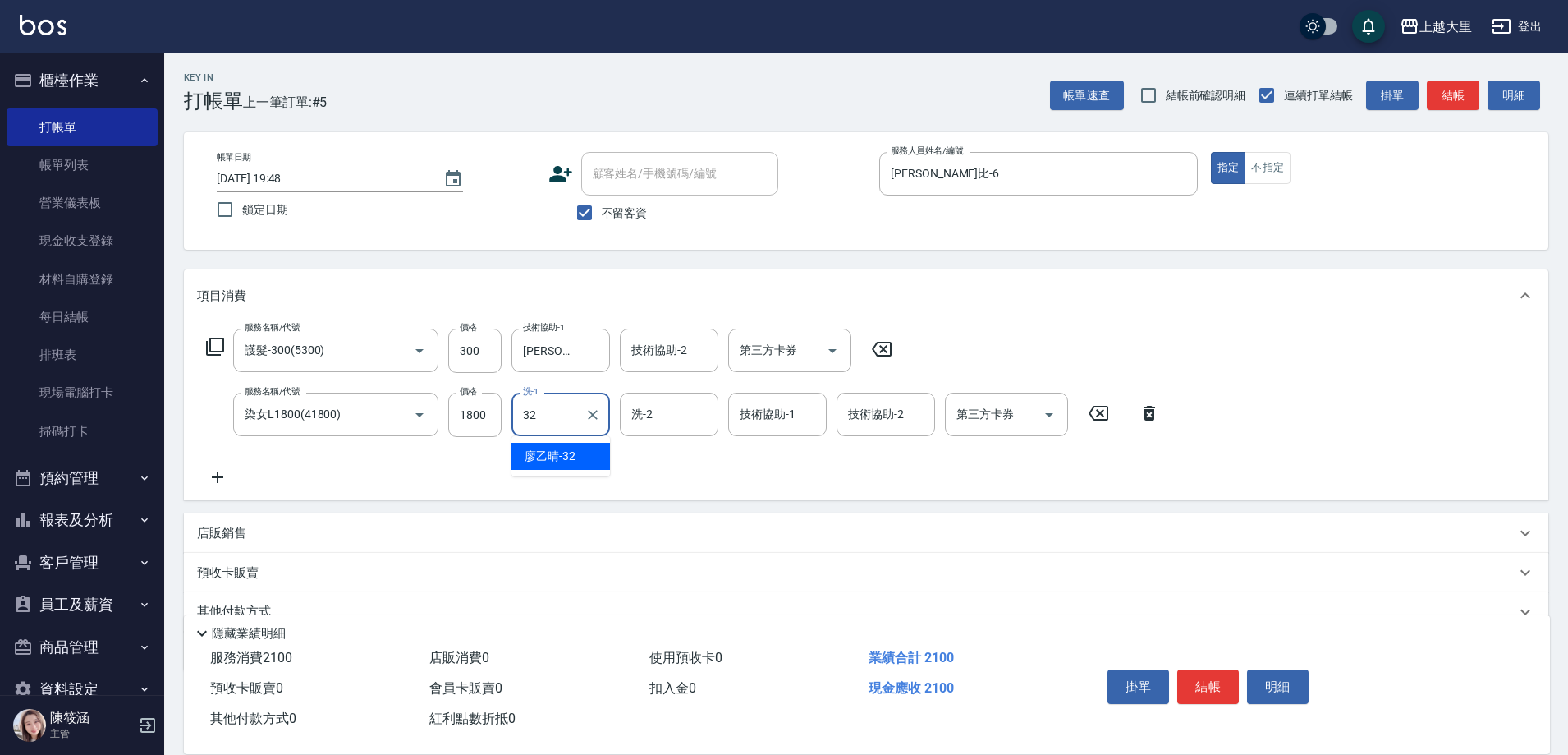
type input "廖乙晴-32"
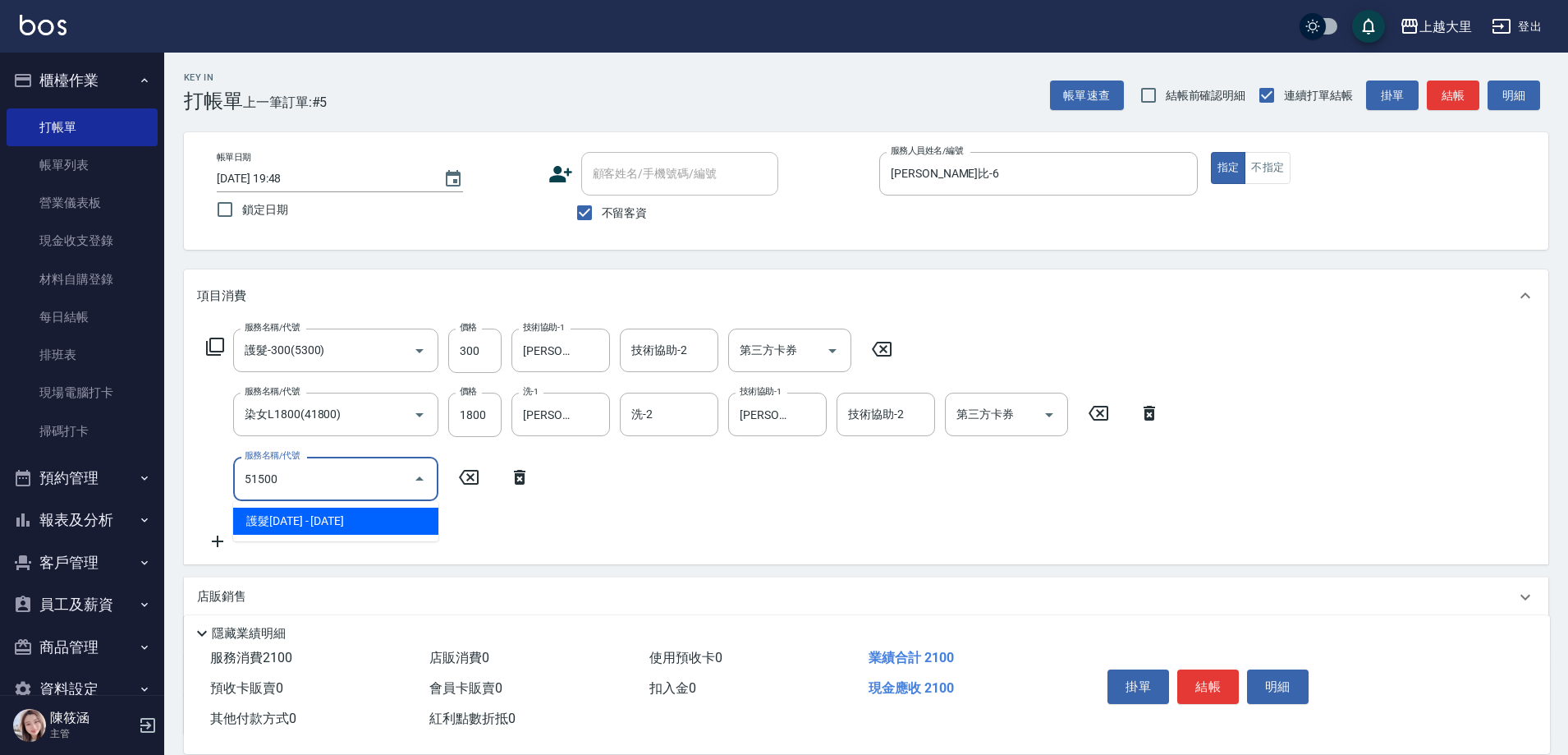
type input "護髮1500(51500)"
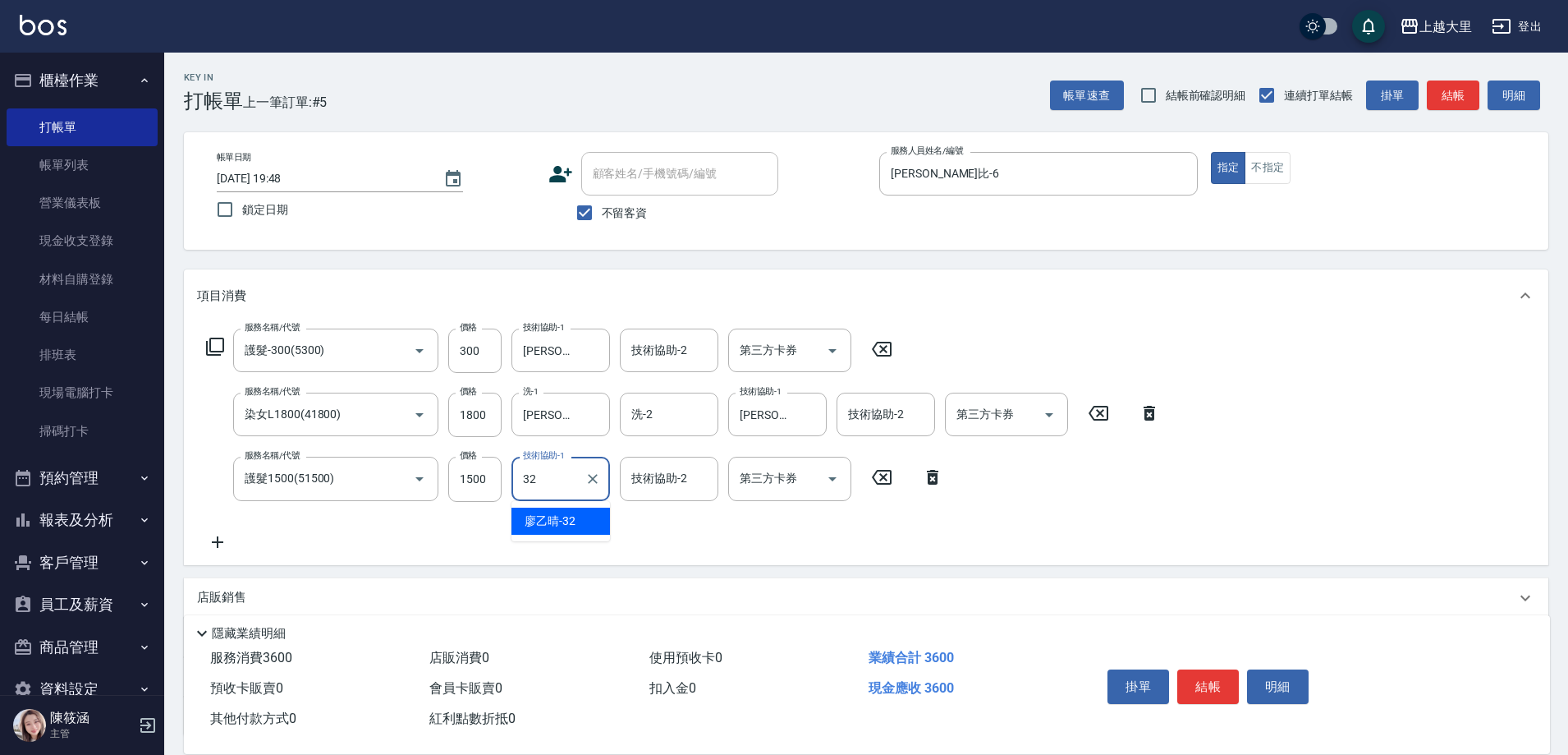
type input "廖乙晴-32"
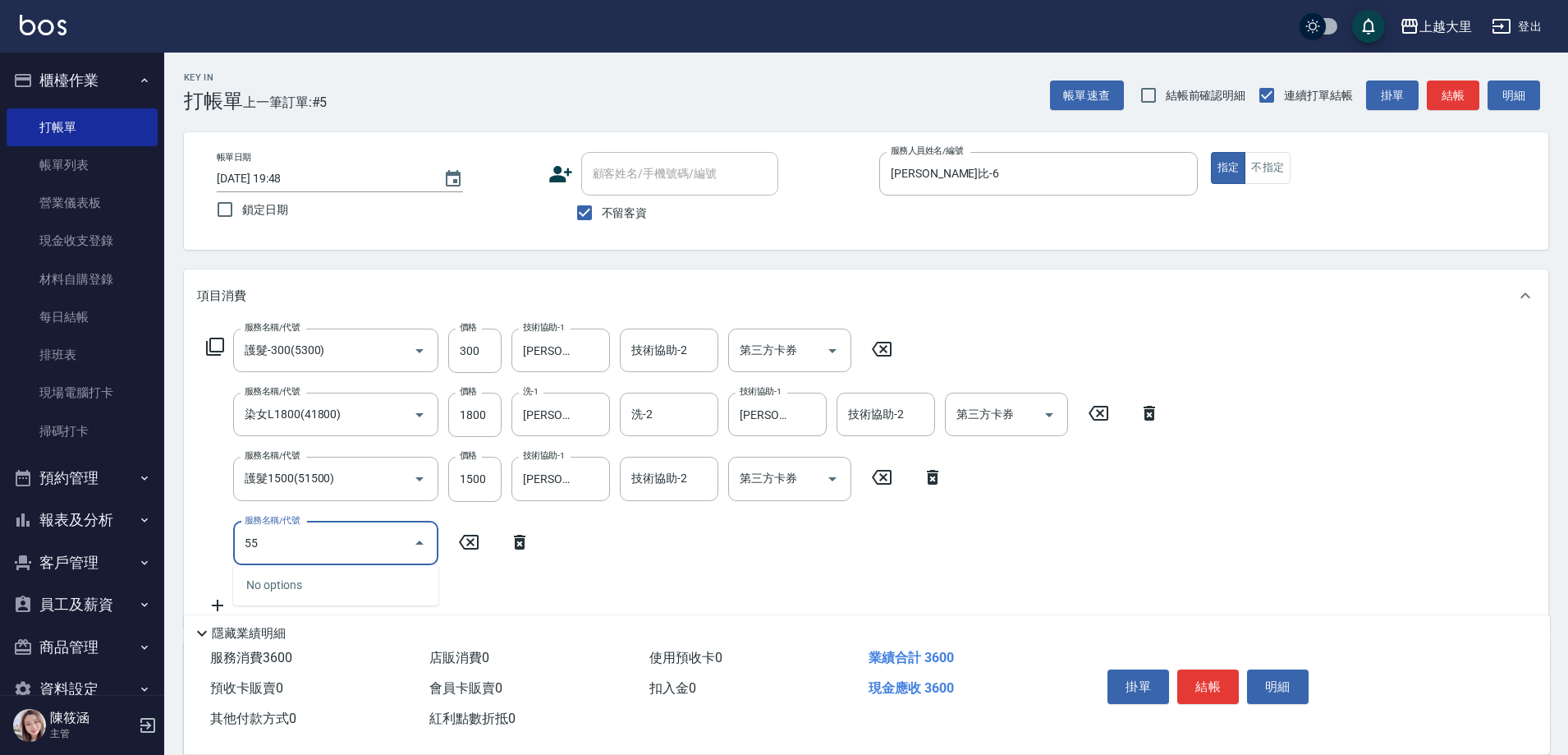
type input "5"
type input "剪髮300(2300)"
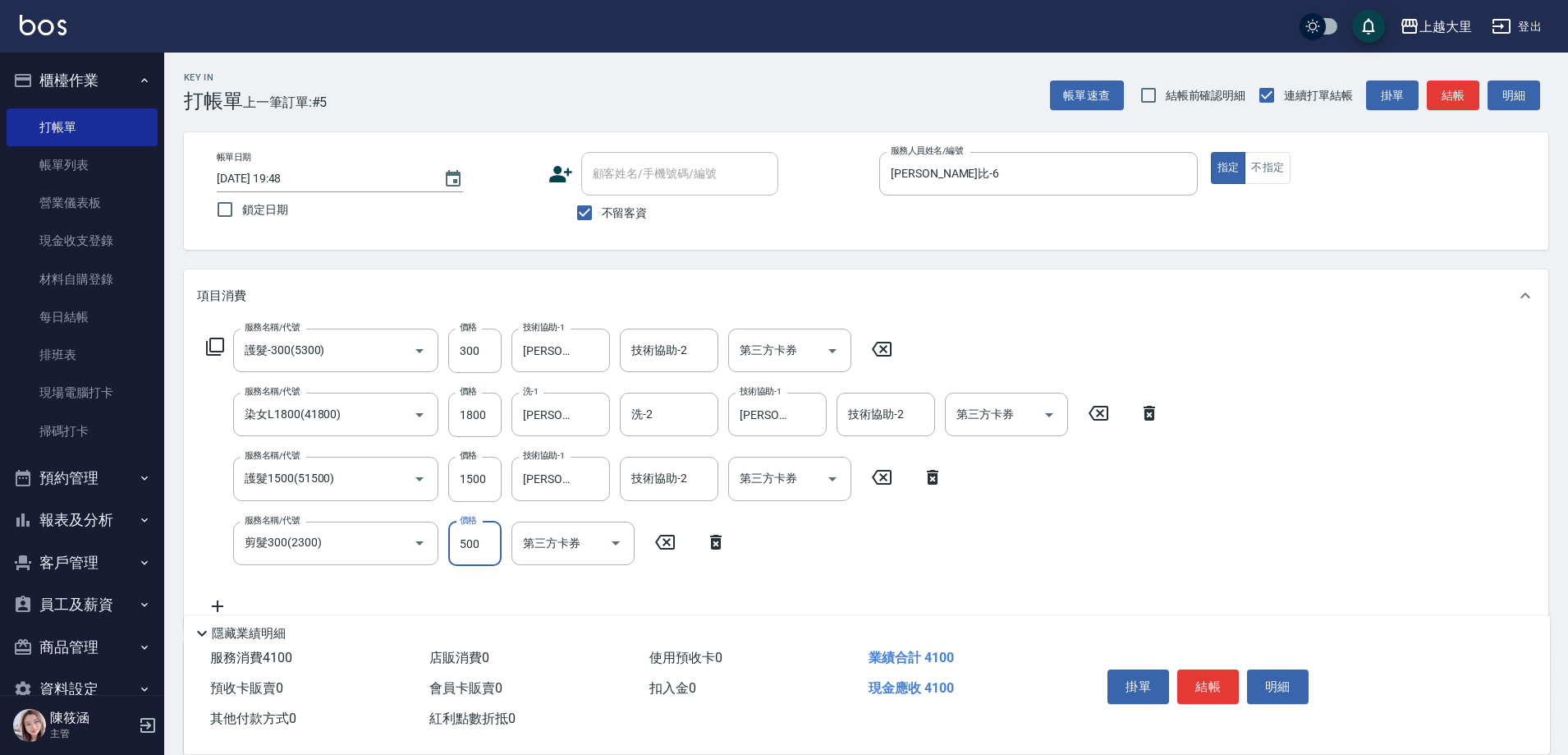
type input "500"
click at [1204, 680] on button "結帳" at bounding box center [1208, 687] width 62 height 35
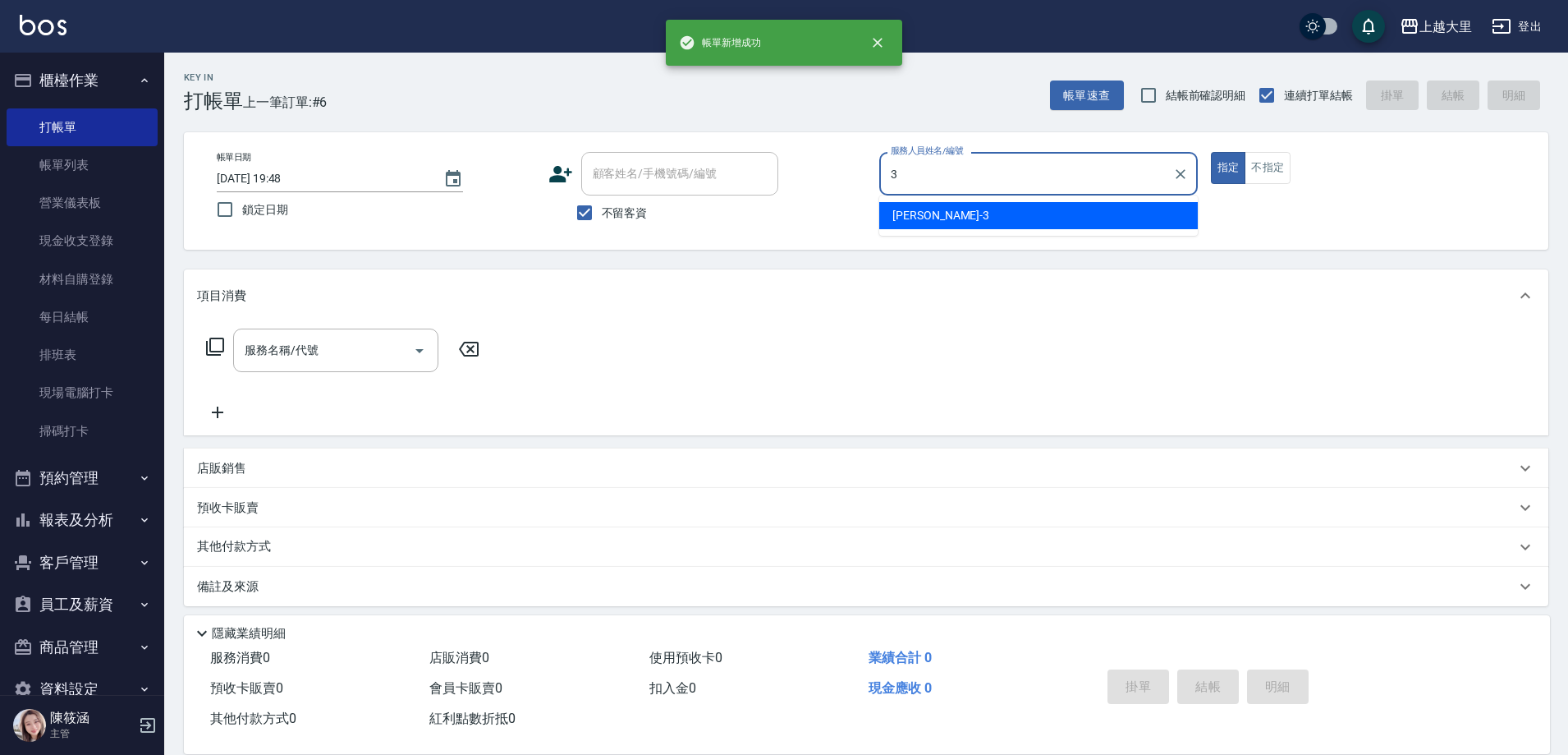
type input "Joanna喬安娜-3"
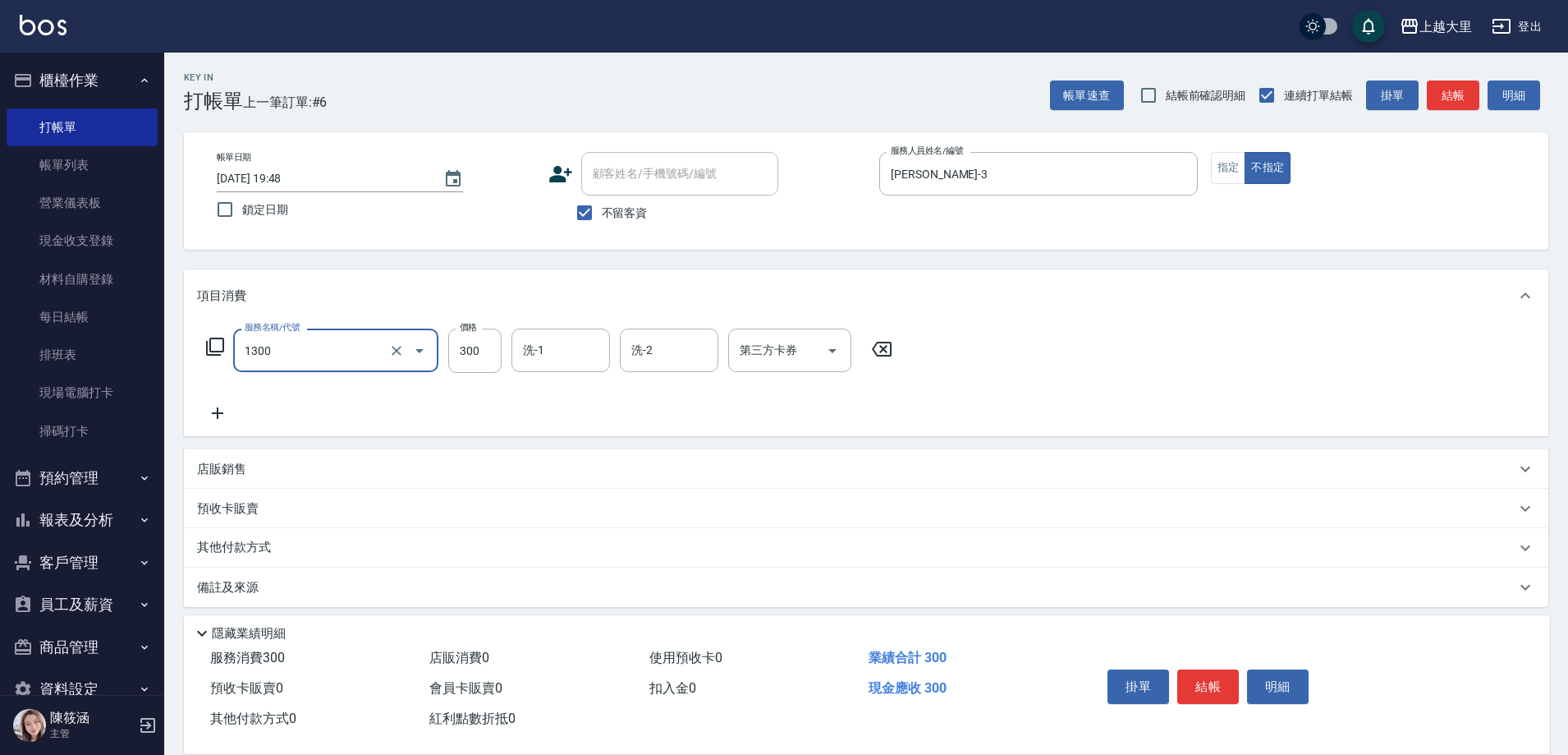
type input "健康洗髮(1300)"
type input "Ivy-98"
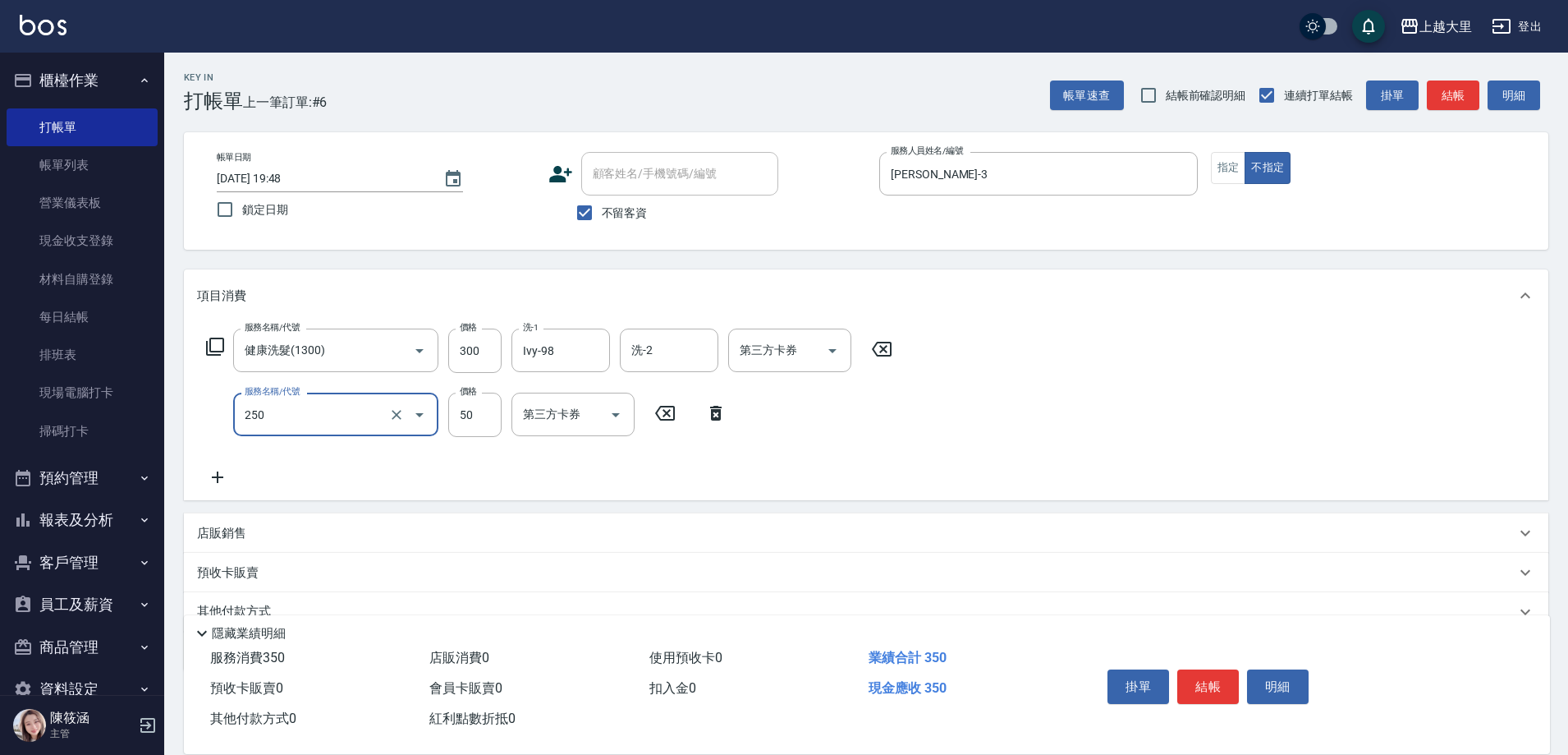
type input "剪劉海50(250)"
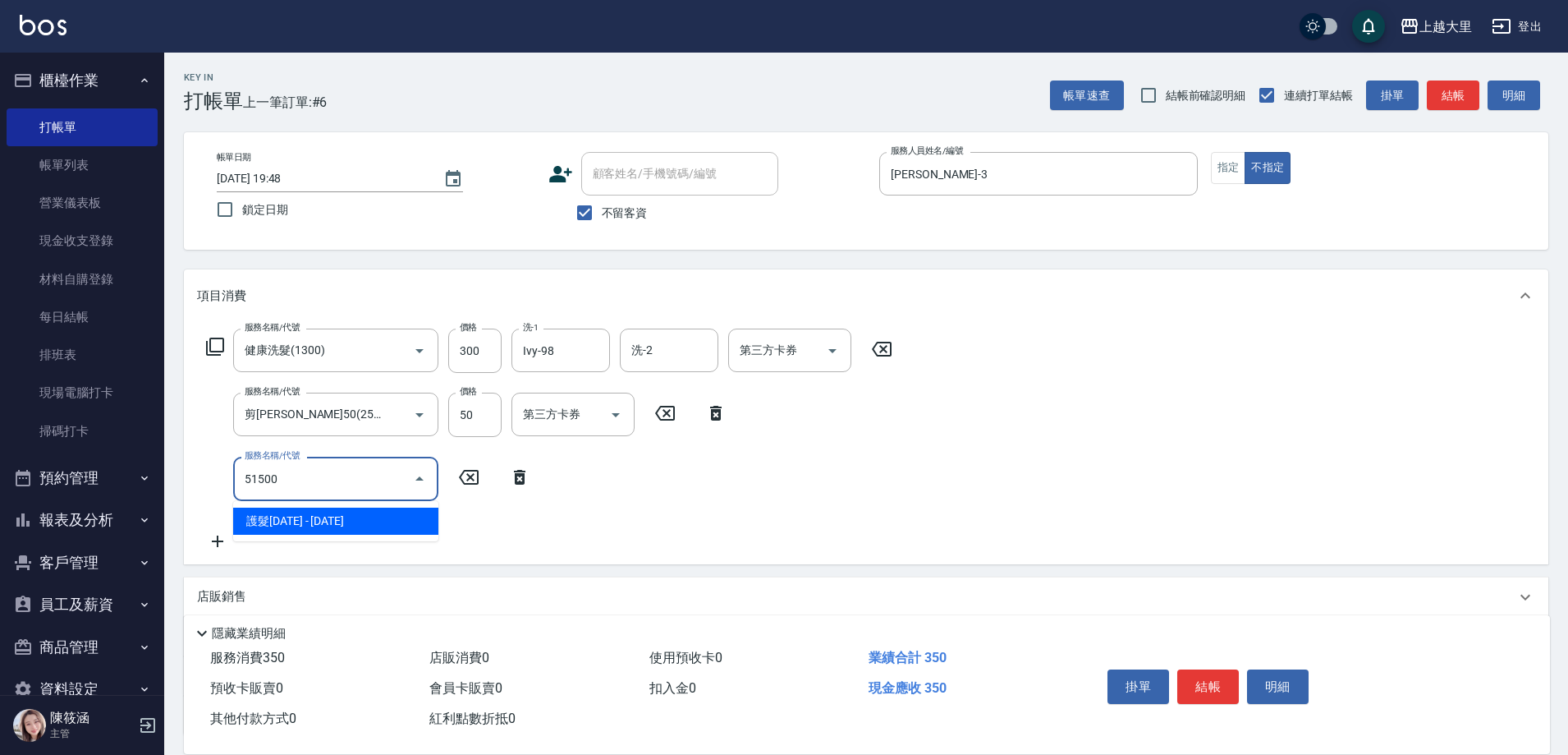
type input "護髮1500(51500)"
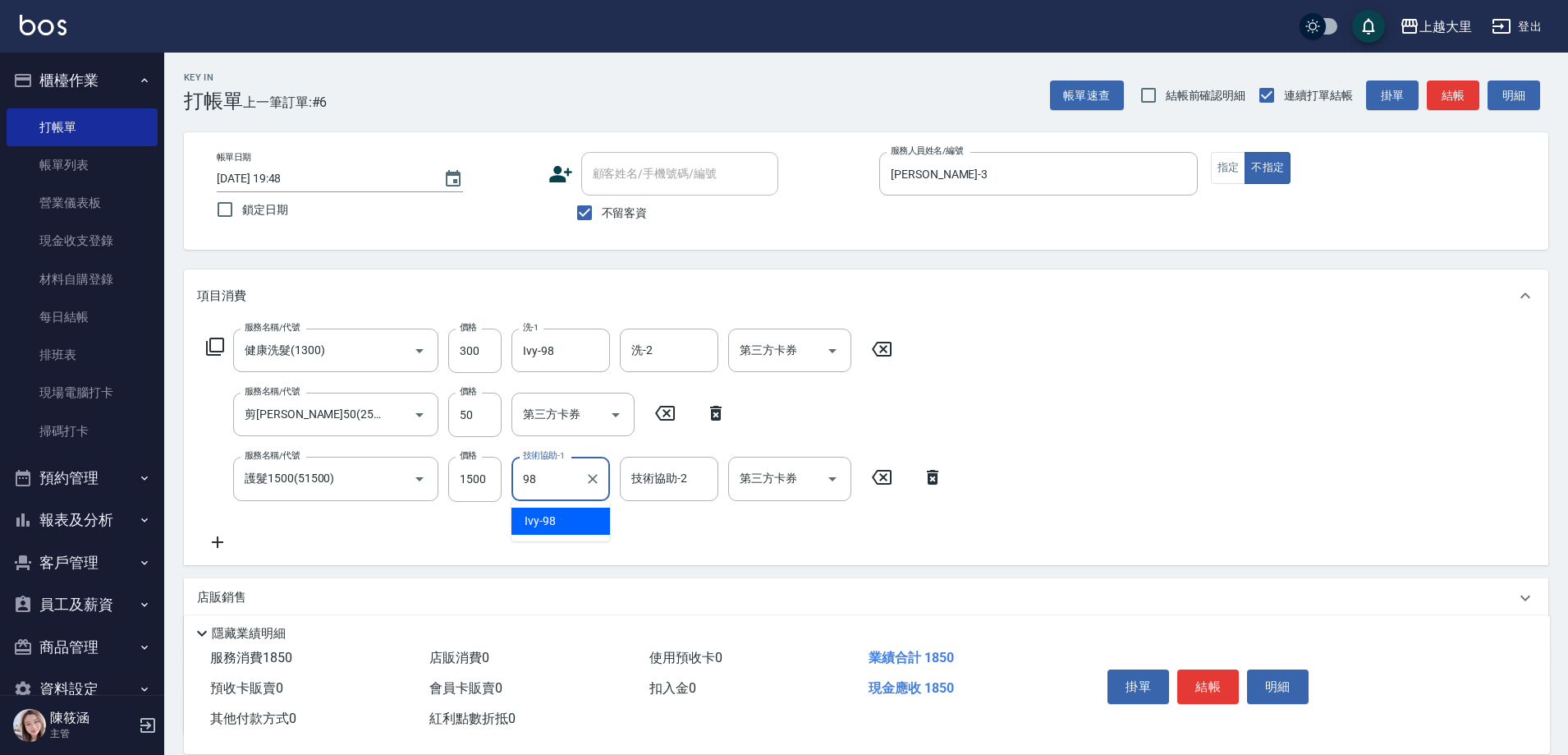
type input "Ivy-98"
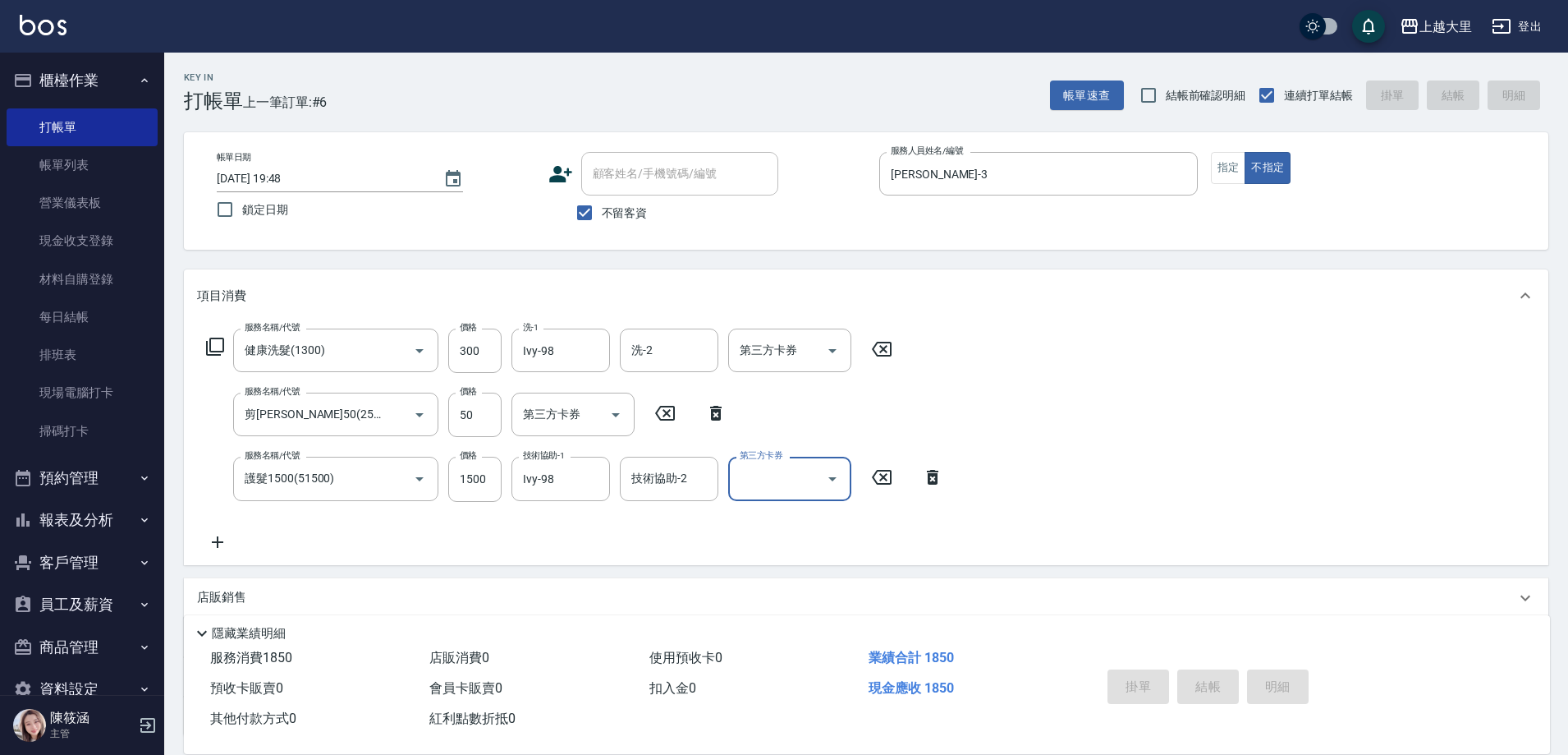
type input "2025/09/22 19:49"
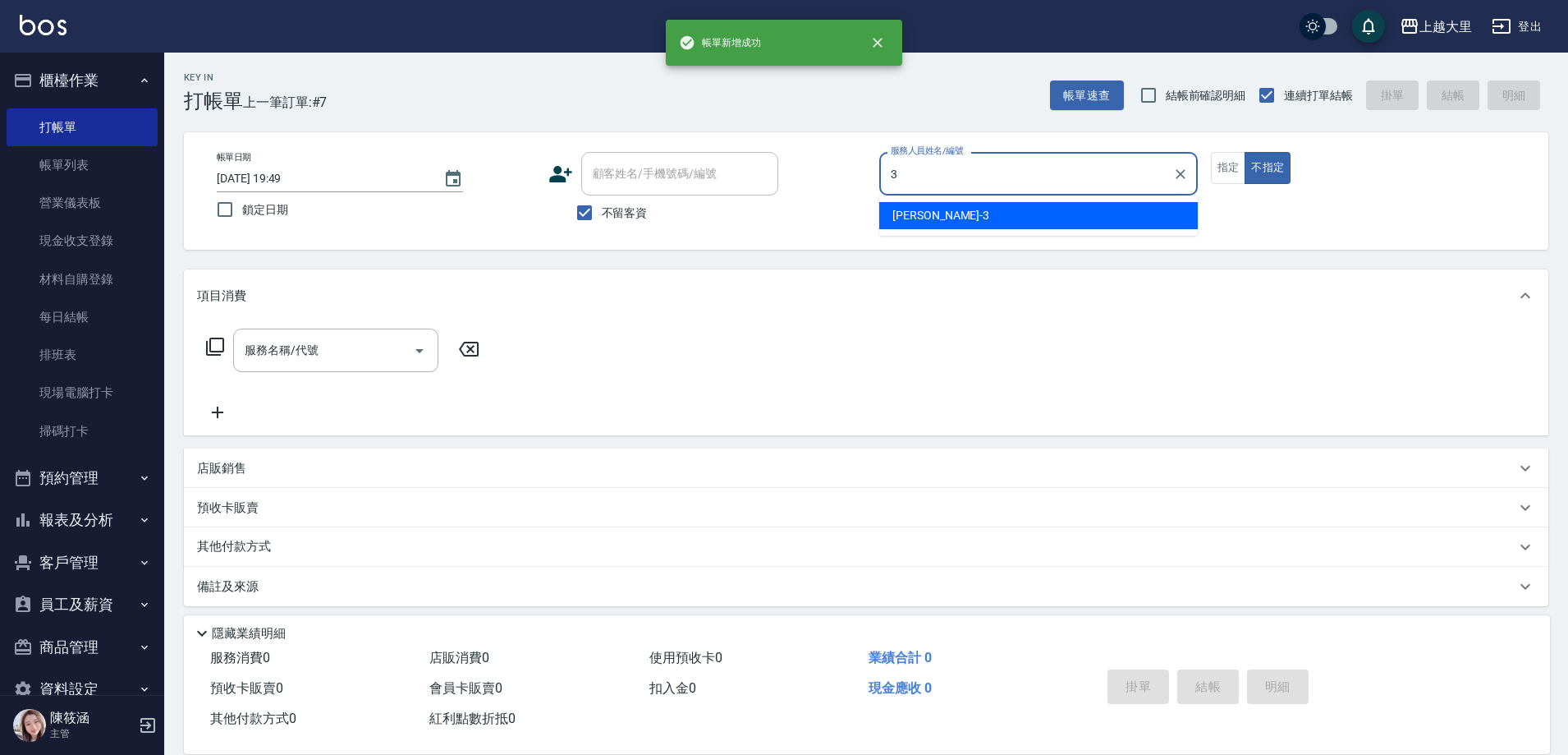
type input "Joanna喬安娜-3"
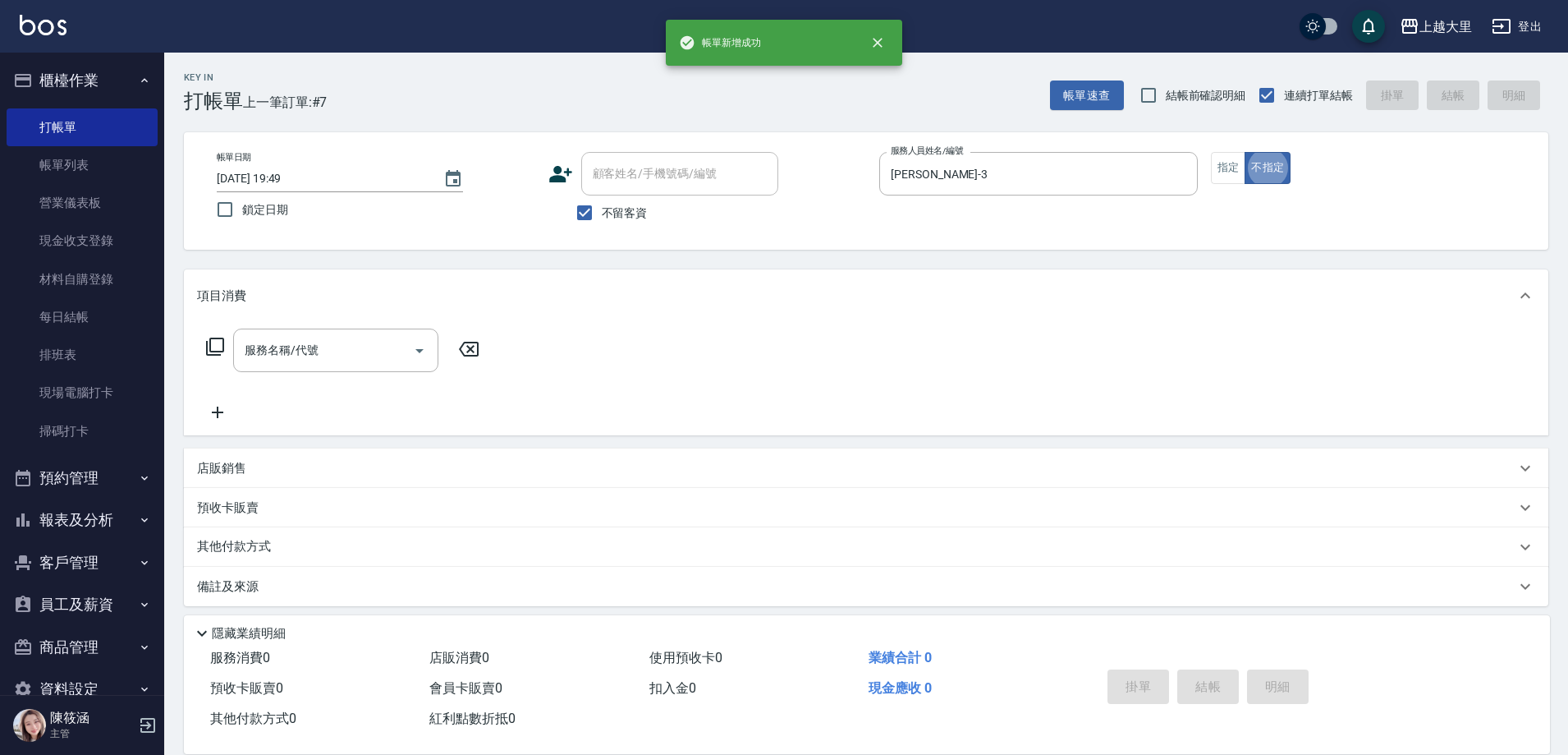
type button "false"
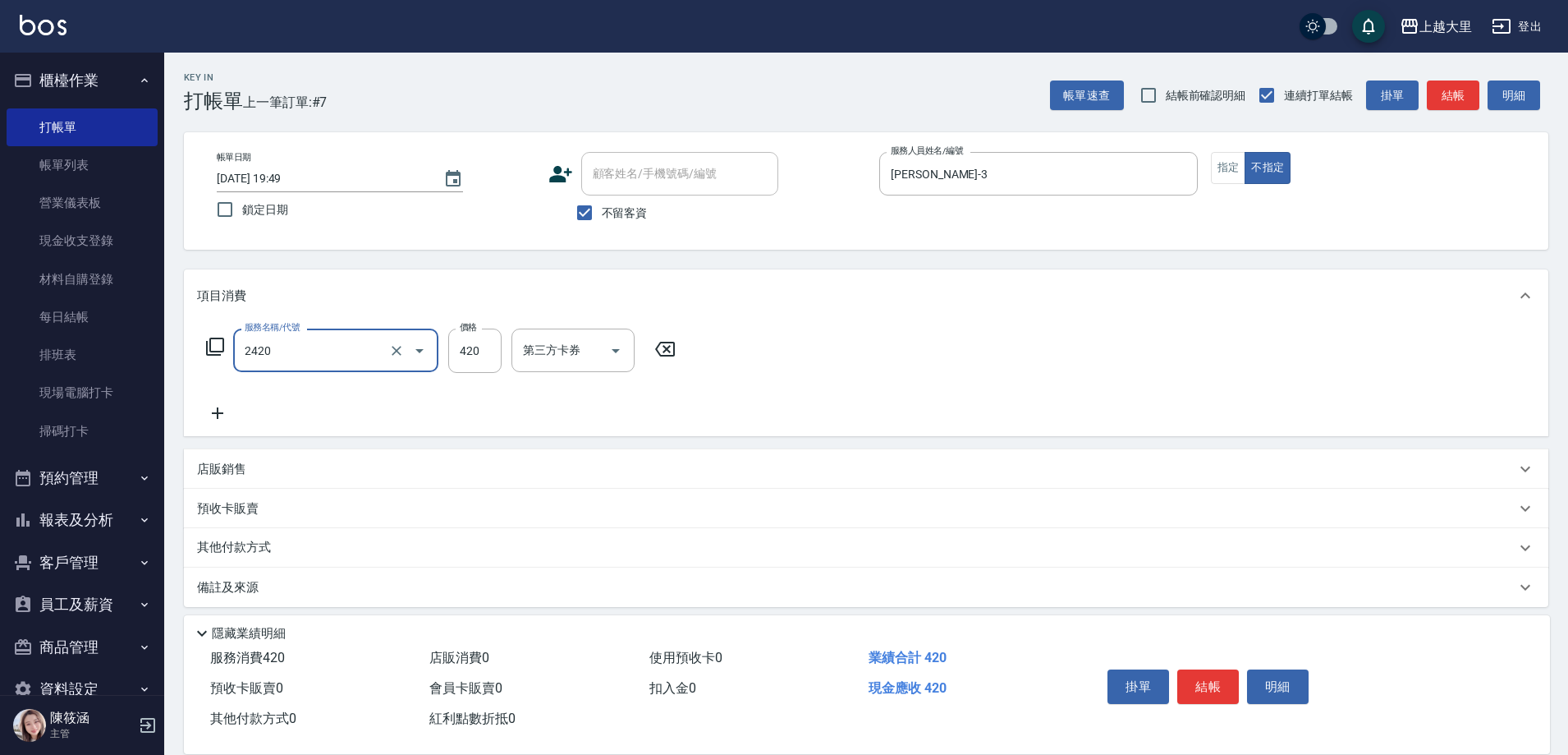
type input "洗+剪420(2420)"
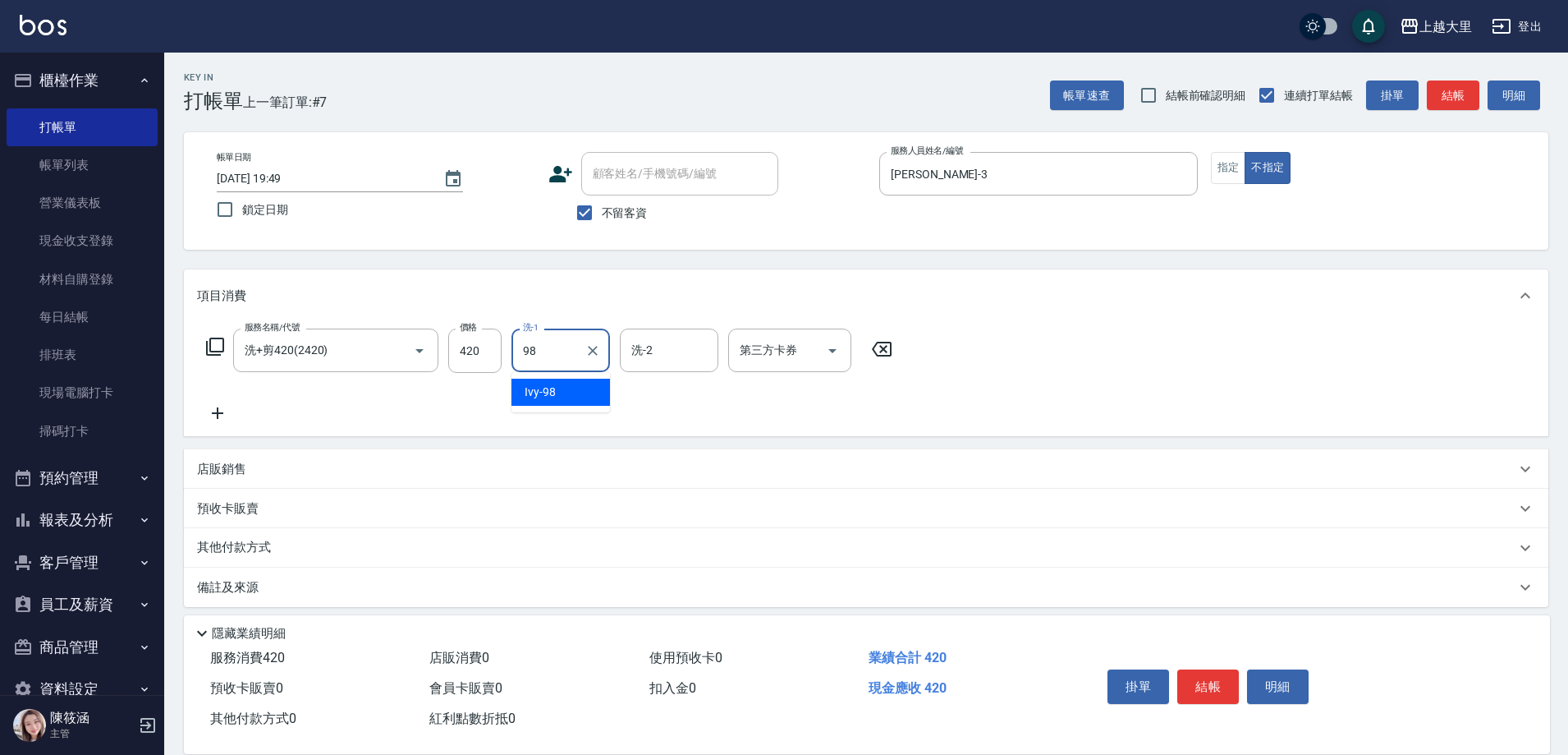
type input "Ivy-98"
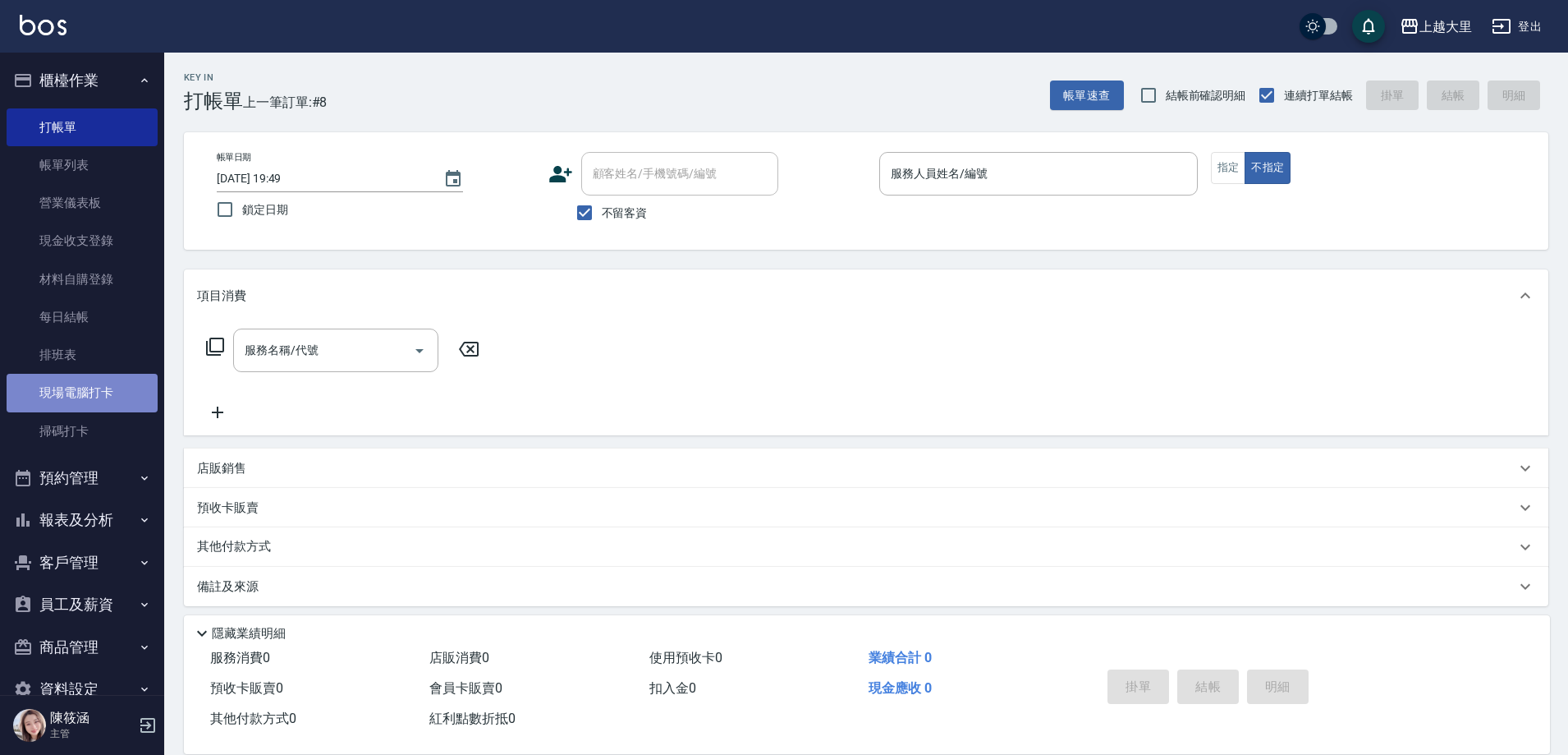
click at [116, 379] on link "現場電腦打卡" at bounding box center [82, 392] width 151 height 38
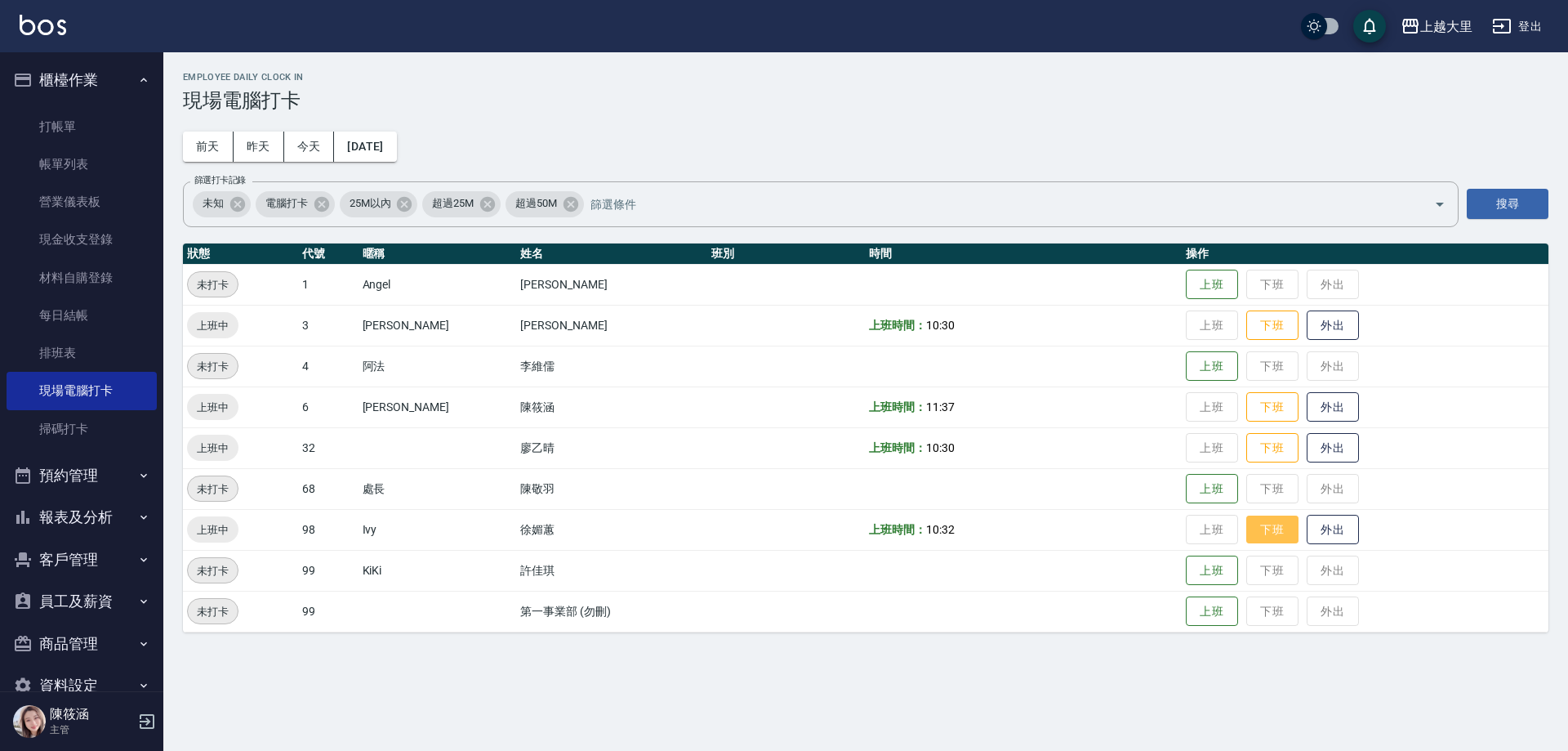
click at [1265, 532] on button "下班" at bounding box center [1272, 530] width 52 height 28
click at [72, 327] on link "每日結帳" at bounding box center [81, 315] width 150 height 38
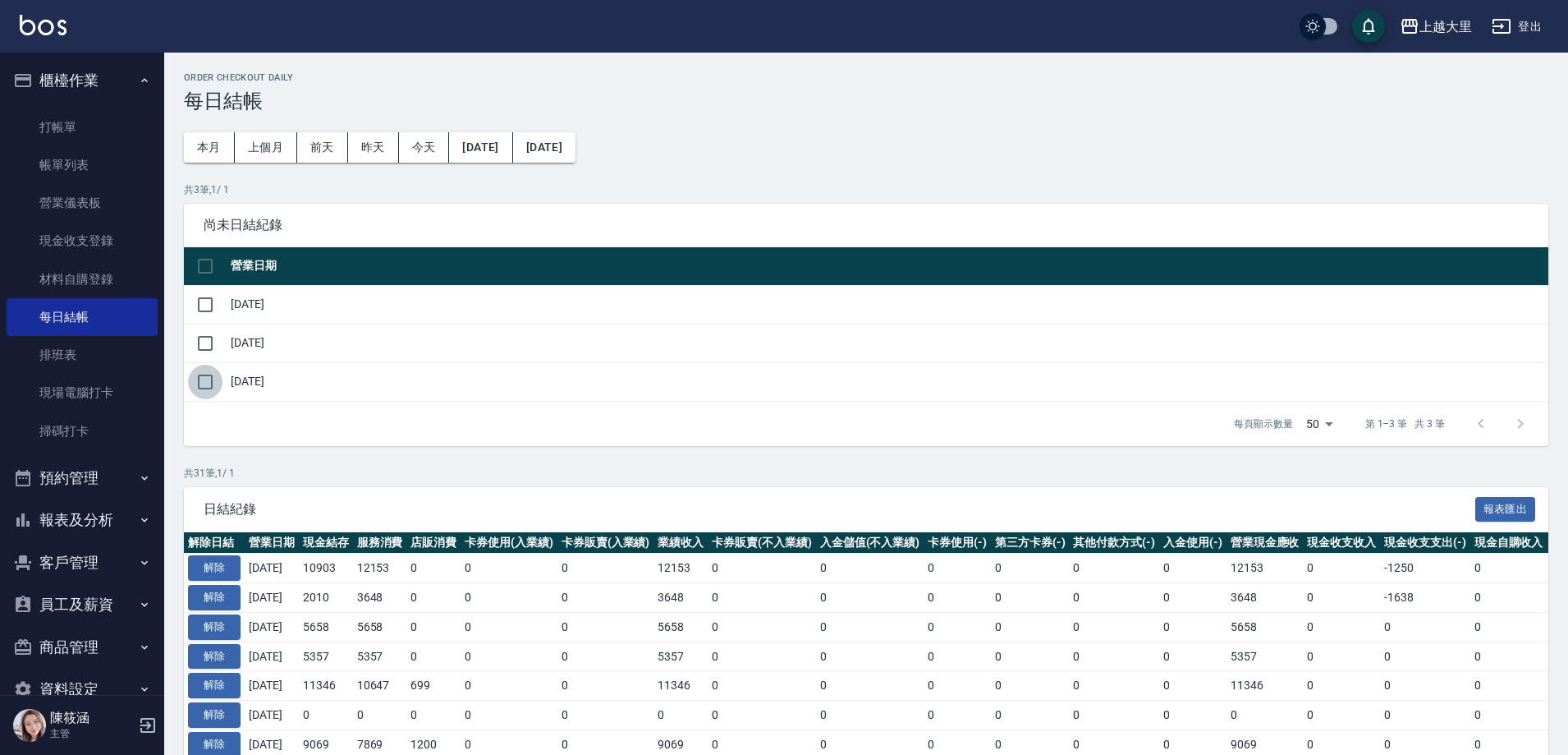
click at [209, 380] on input "checkbox" at bounding box center [206, 383] width 35 height 35
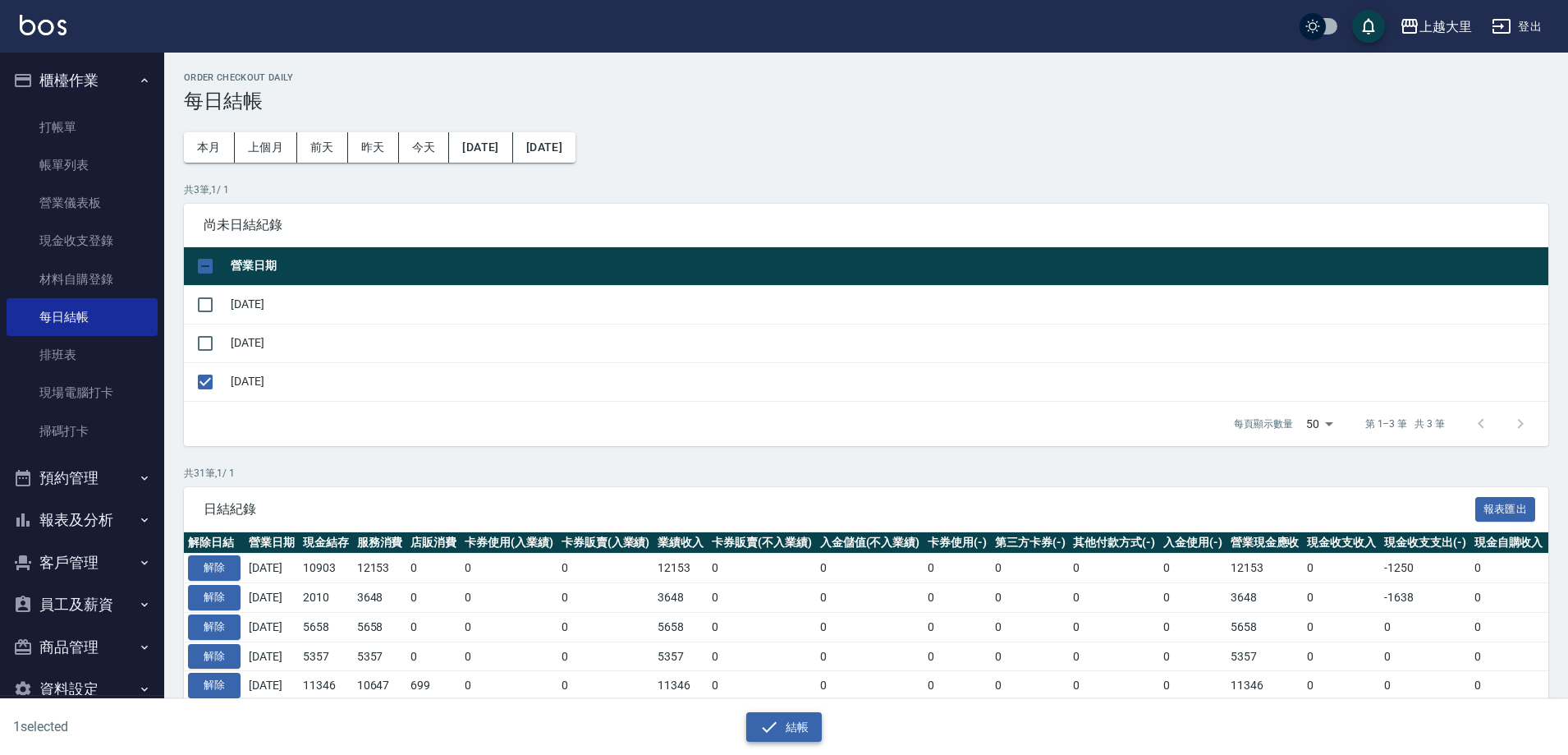
click at [790, 716] on button "結帳" at bounding box center [784, 726] width 76 height 30
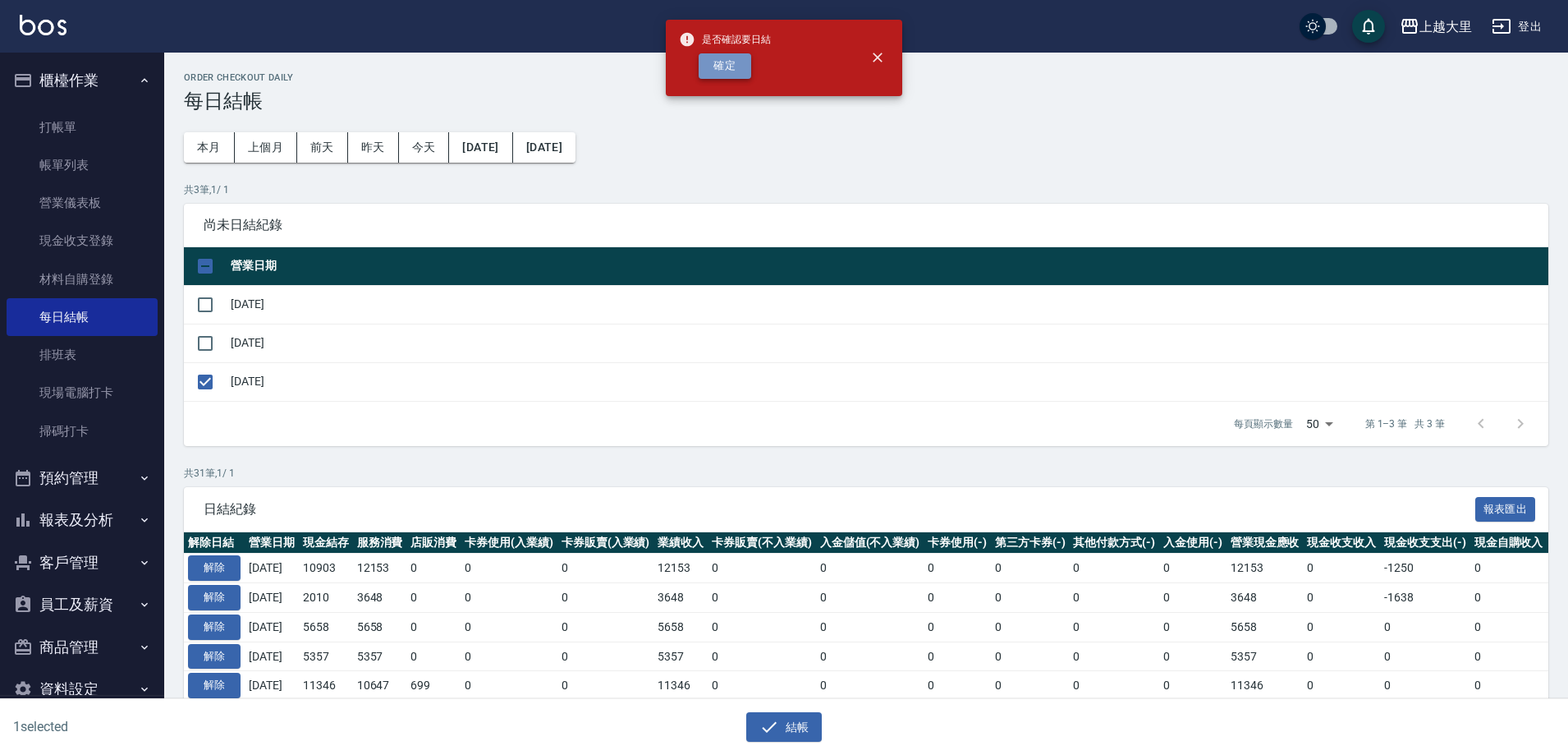
click at [733, 62] on button "確定" at bounding box center [724, 66] width 52 height 26
checkbox input "false"
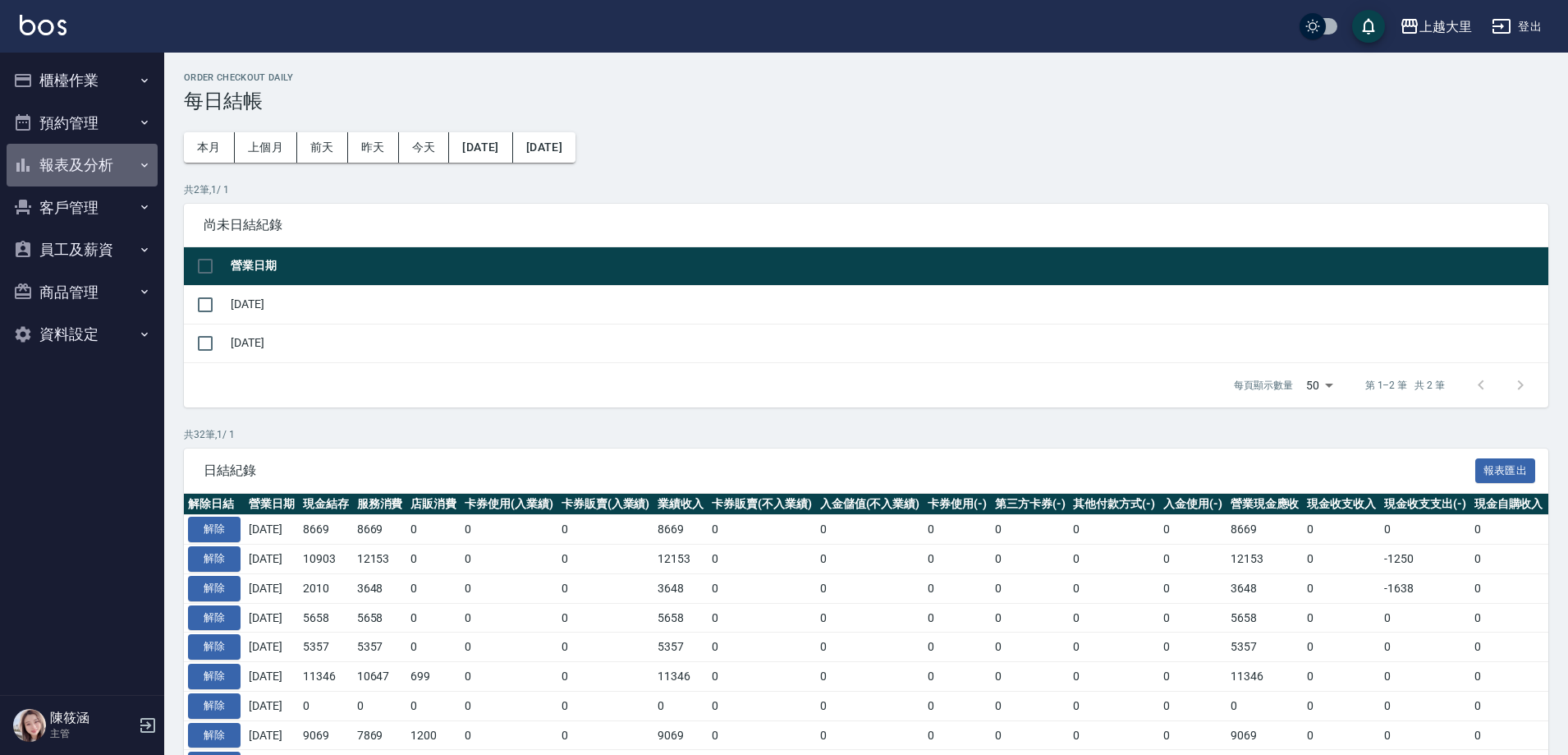
click at [88, 159] on button "報表及分析" at bounding box center [82, 165] width 151 height 42
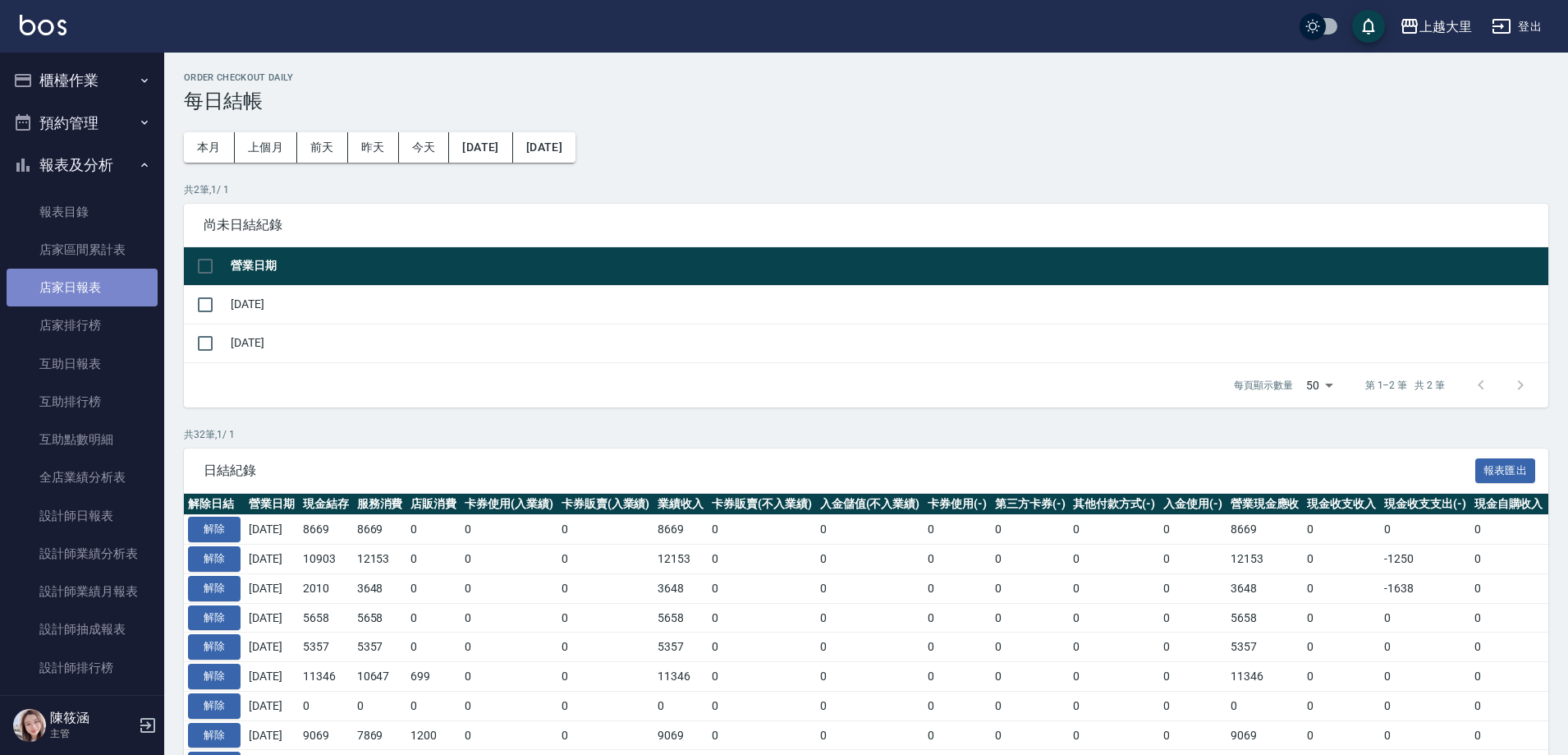
click at [97, 286] on link "店家日報表" at bounding box center [82, 287] width 151 height 38
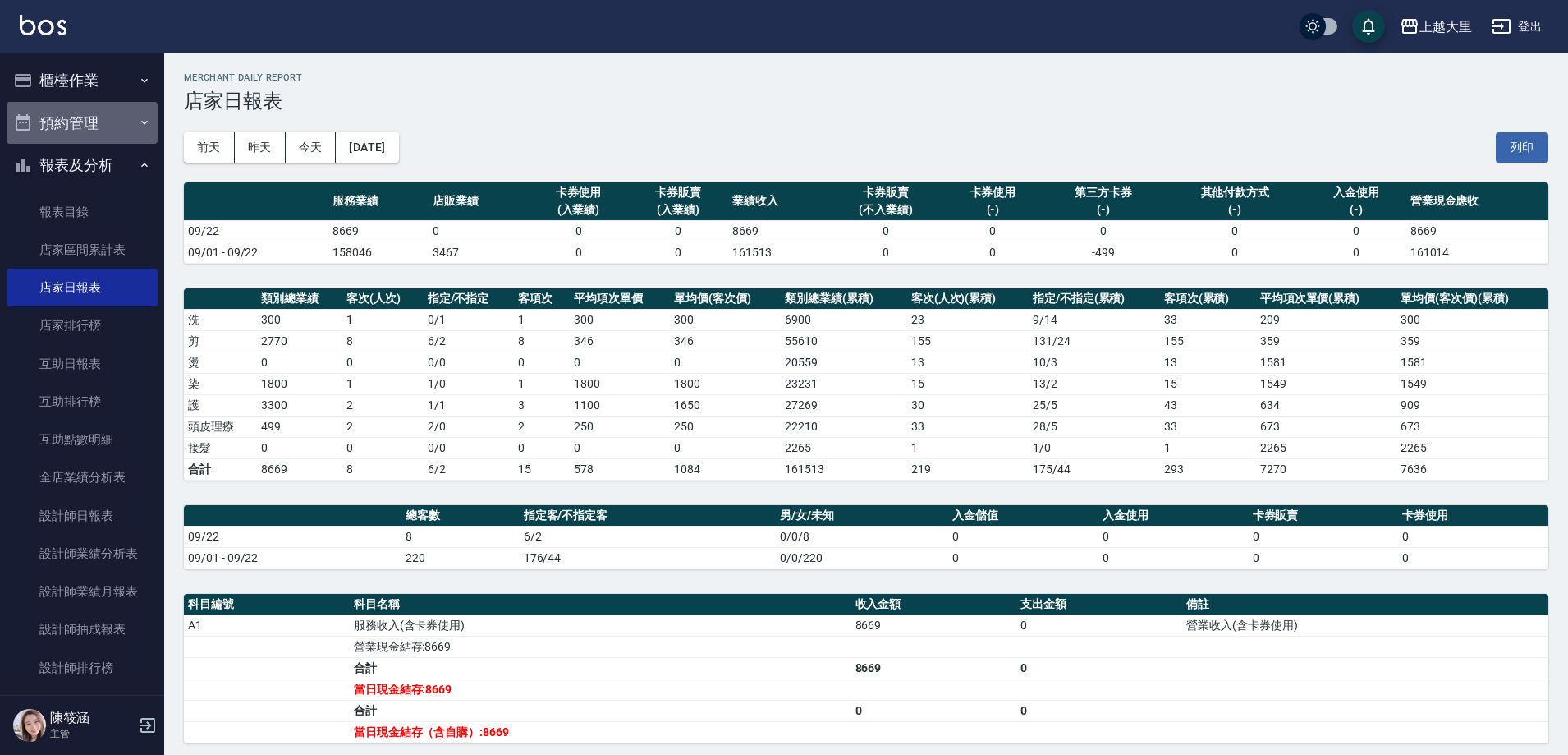
click at [132, 111] on button "預約管理" at bounding box center [82, 123] width 151 height 42
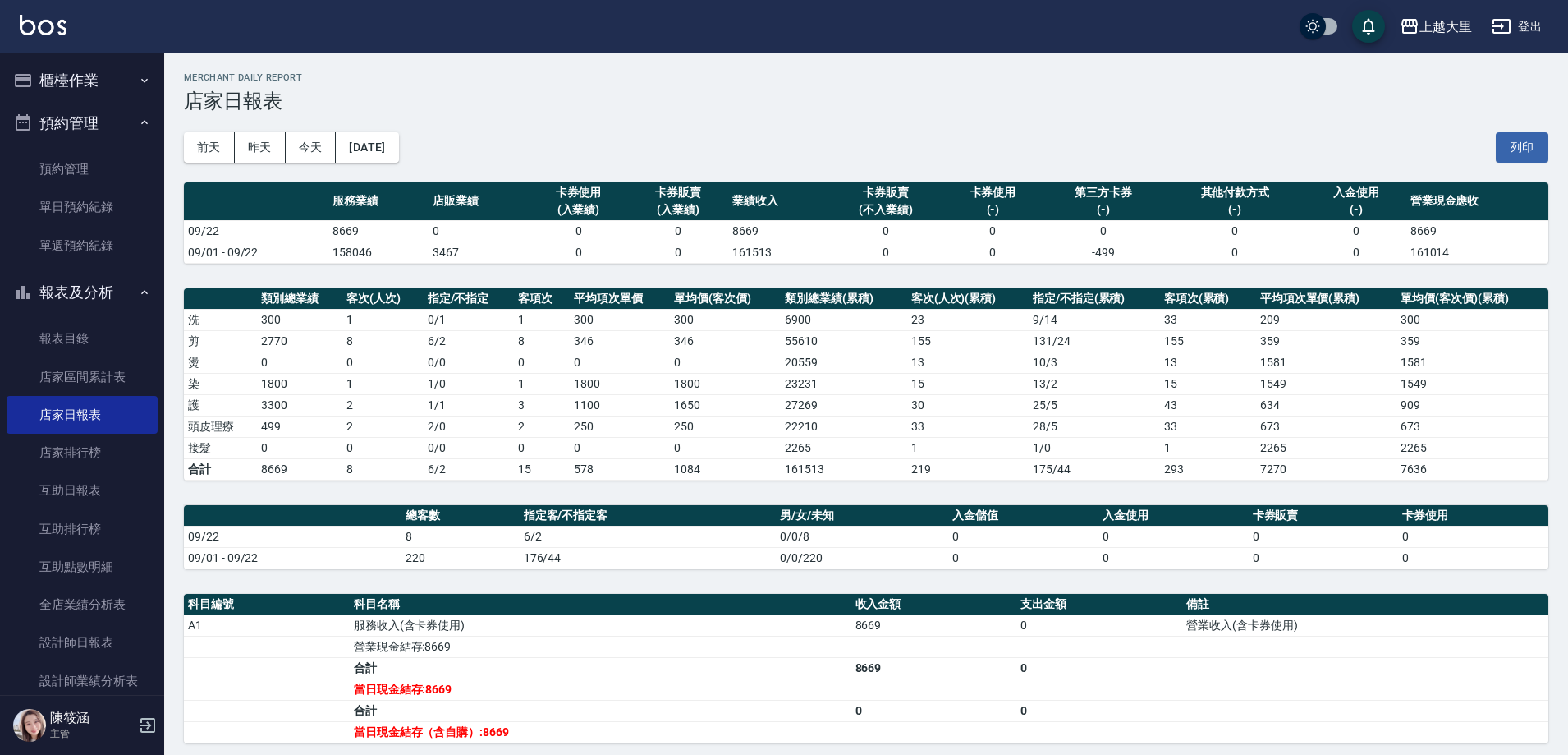
click at [126, 118] on button "預約管理" at bounding box center [82, 123] width 151 height 42
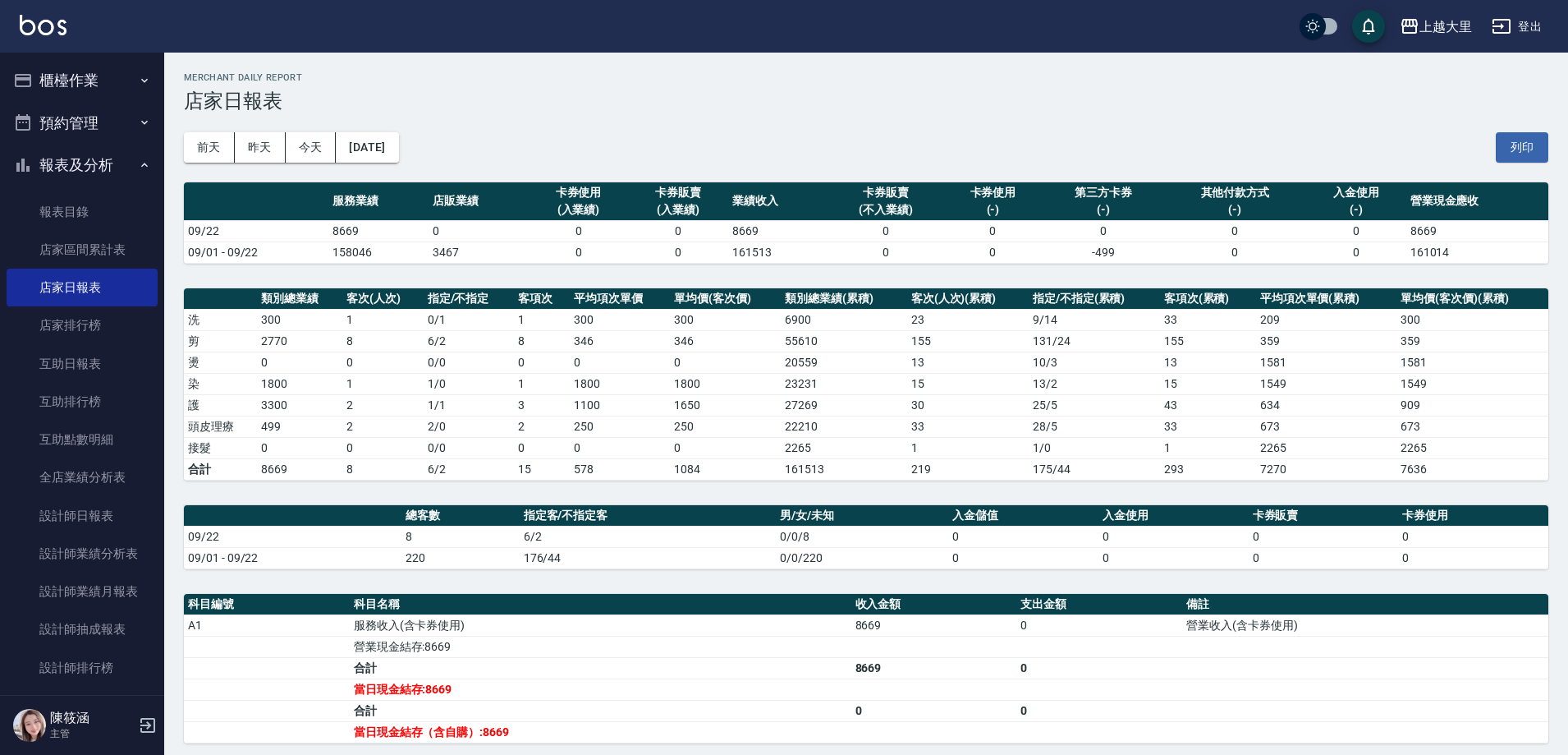
click at [134, 155] on button "報表及分析" at bounding box center [82, 165] width 151 height 42
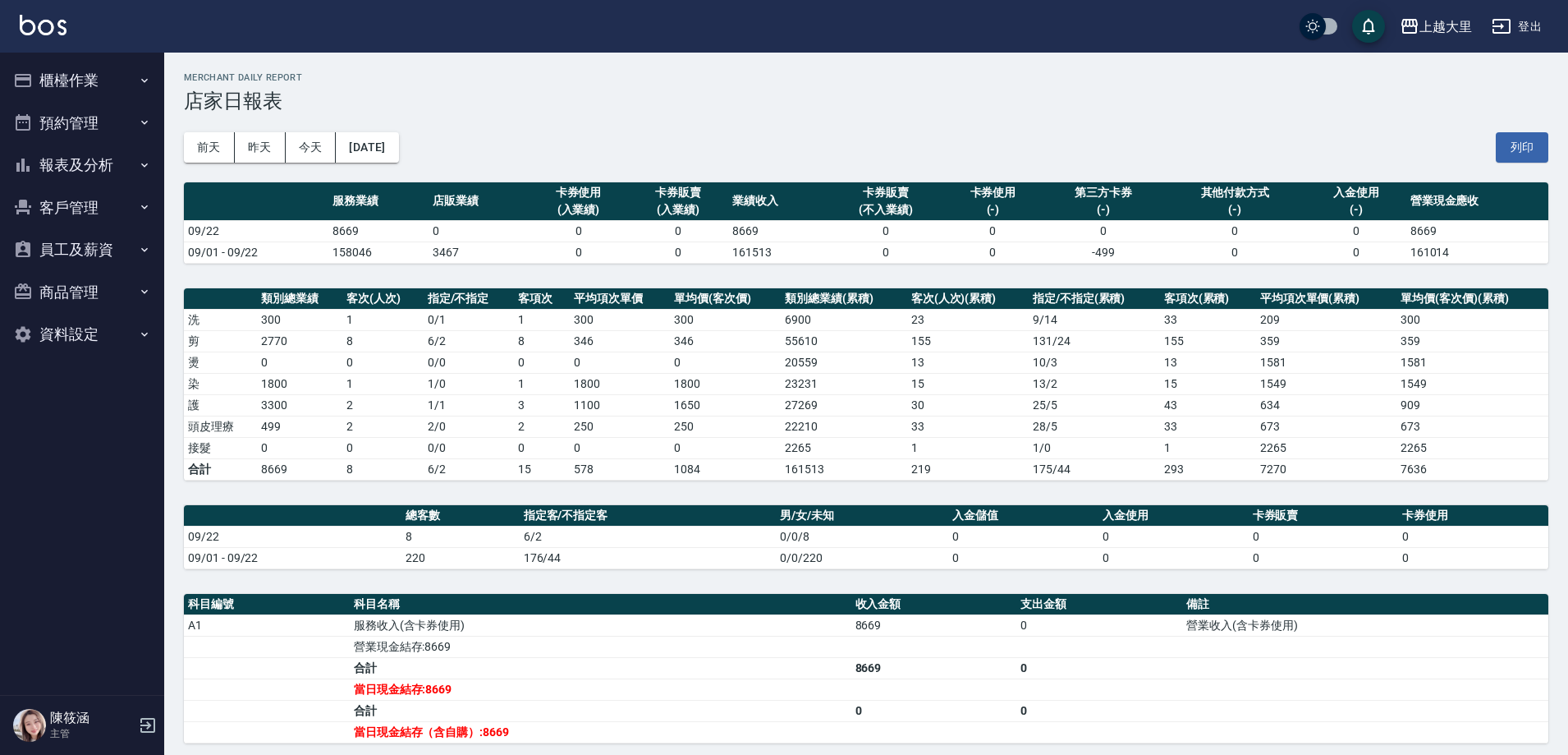
click at [130, 81] on button "櫃檯作業" at bounding box center [82, 80] width 151 height 42
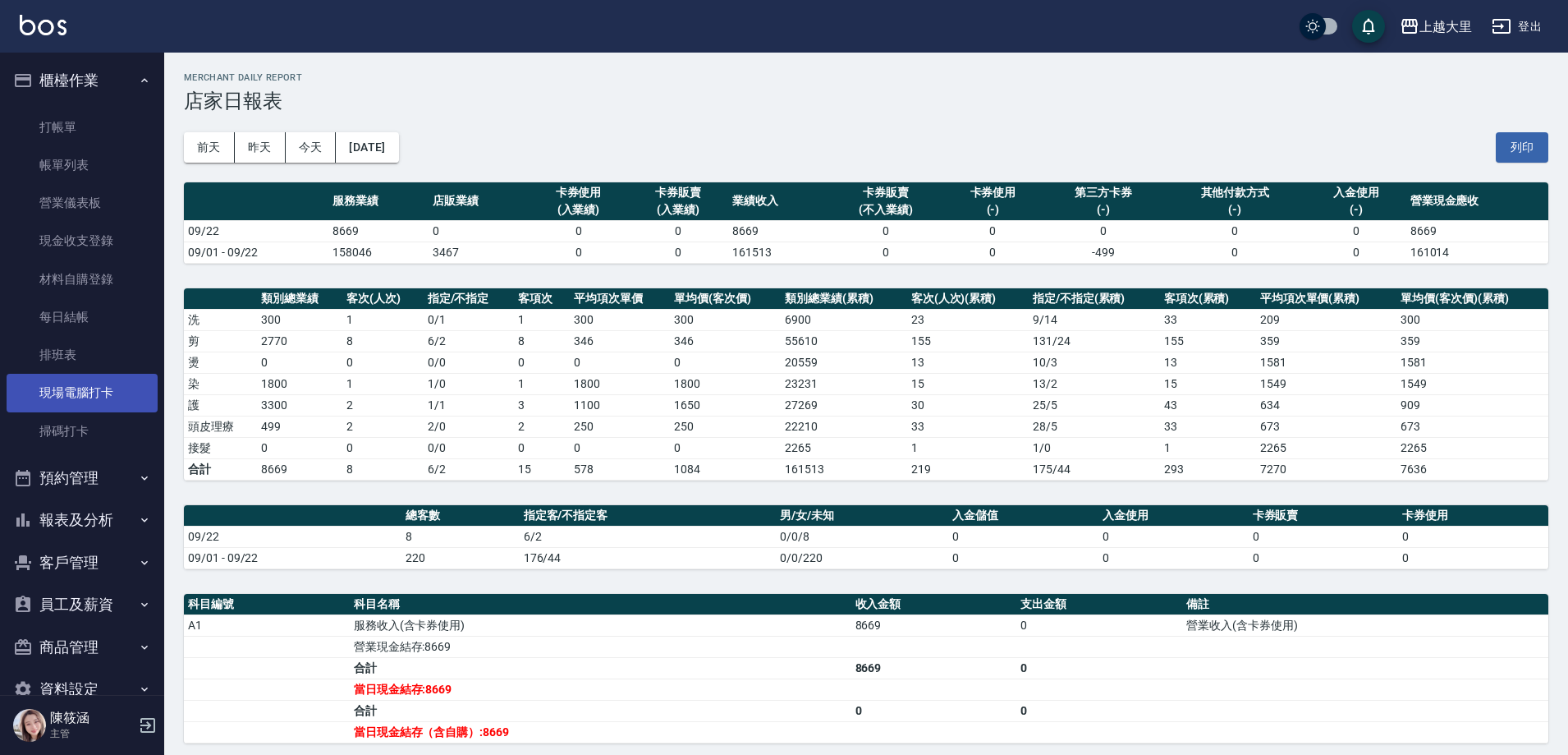
click at [129, 383] on link "現場電腦打卡" at bounding box center [82, 392] width 151 height 38
